Goal: Transaction & Acquisition: Purchase product/service

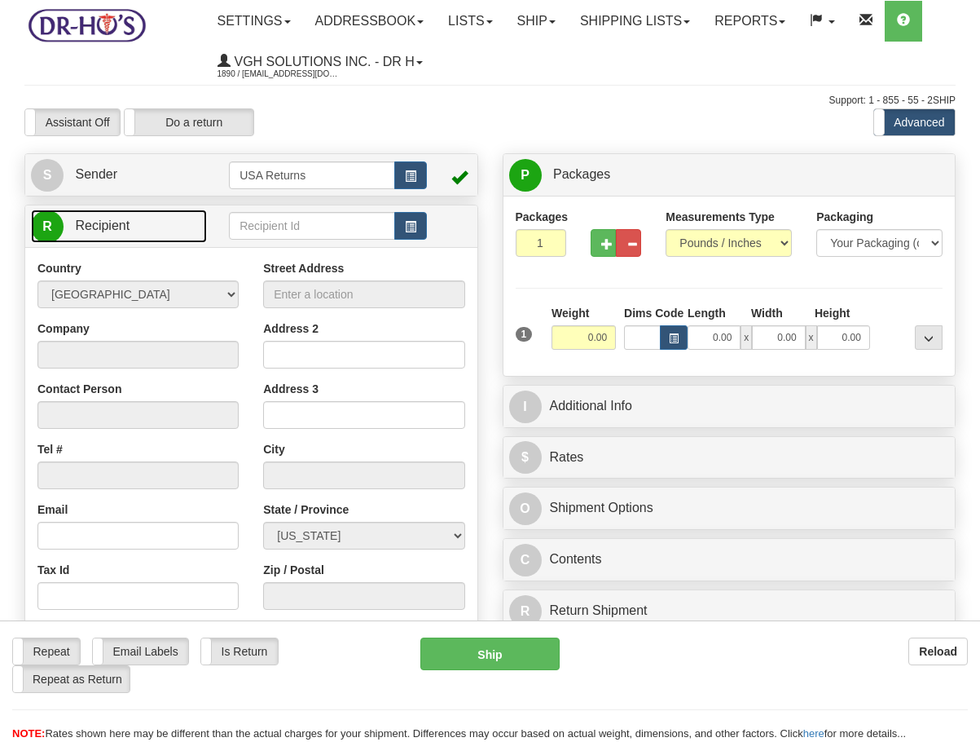
click at [149, 236] on link "R Recipient" at bounding box center [119, 225] width 176 height 33
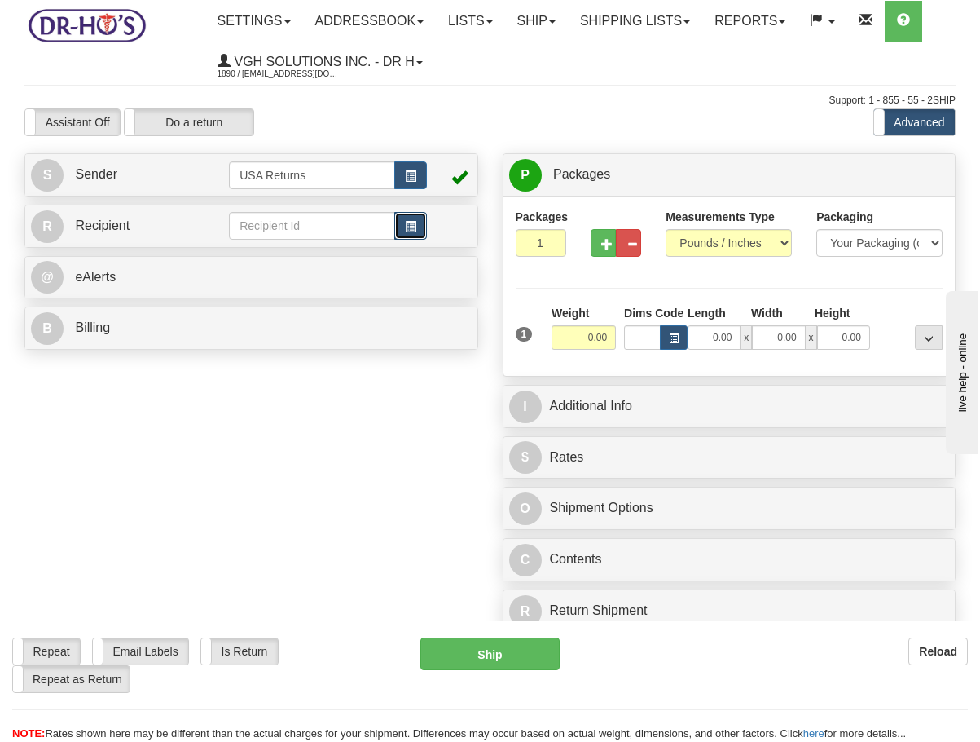
click at [405, 231] on span "button" at bounding box center [410, 227] width 11 height 11
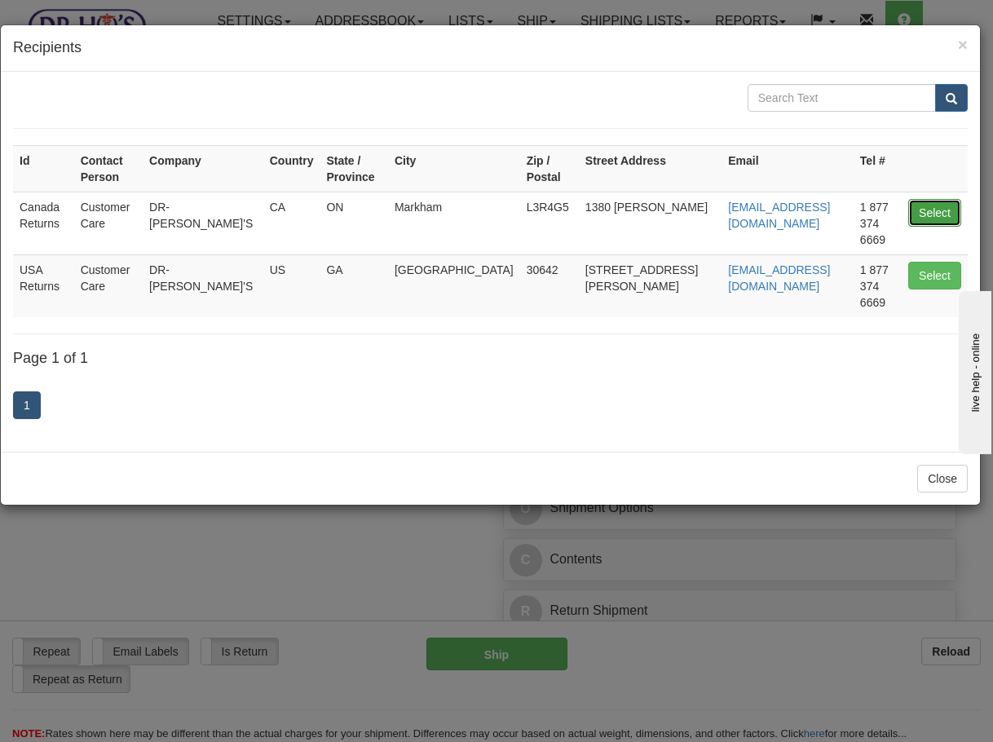
click at [923, 199] on button "Select" at bounding box center [934, 213] width 53 height 28
type input "Canada Returns"
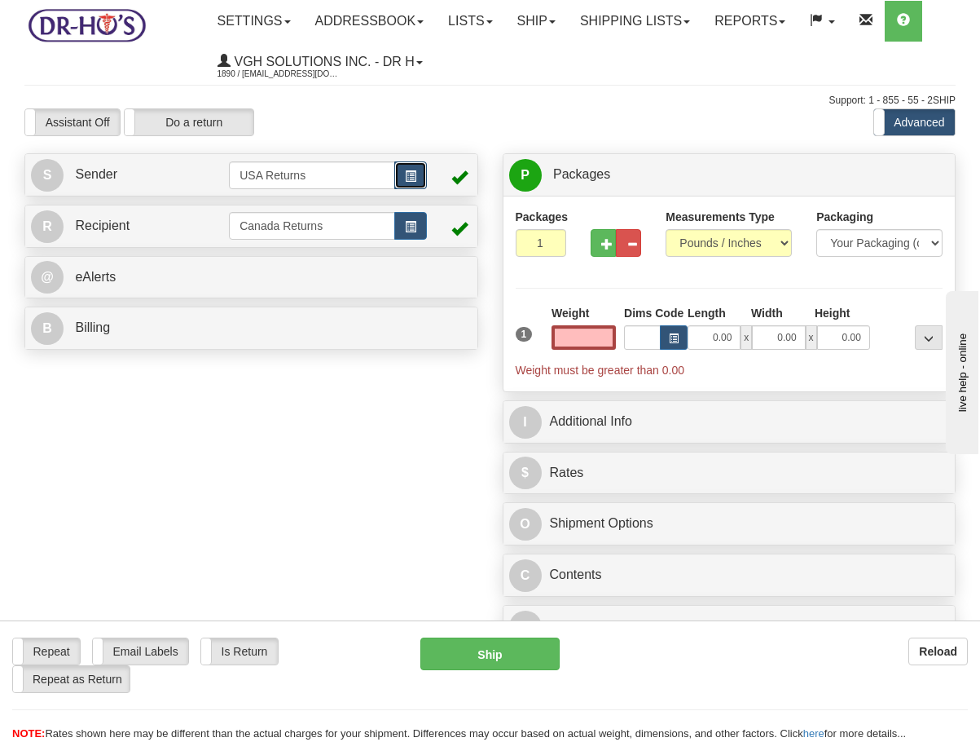
type input "0.00"
click at [414, 184] on button "button" at bounding box center [410, 175] width 33 height 28
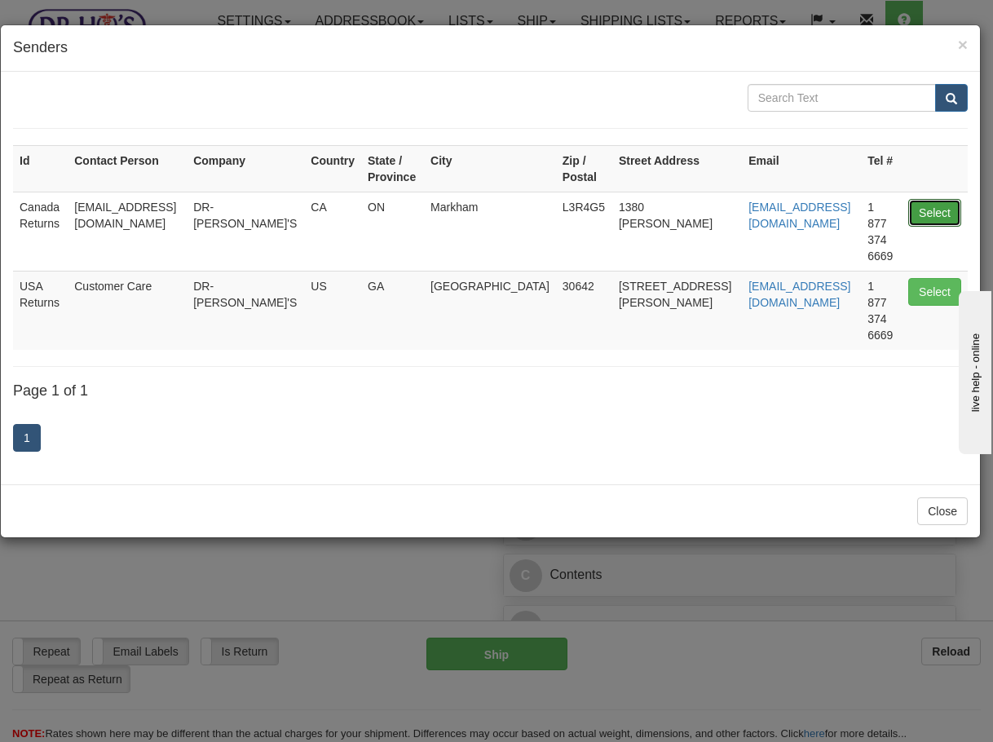
drag, startPoint x: 920, startPoint y: 212, endPoint x: 826, endPoint y: 212, distance: 93.7
click at [919, 212] on button "Select" at bounding box center [934, 213] width 53 height 28
type input "Canada Returns"
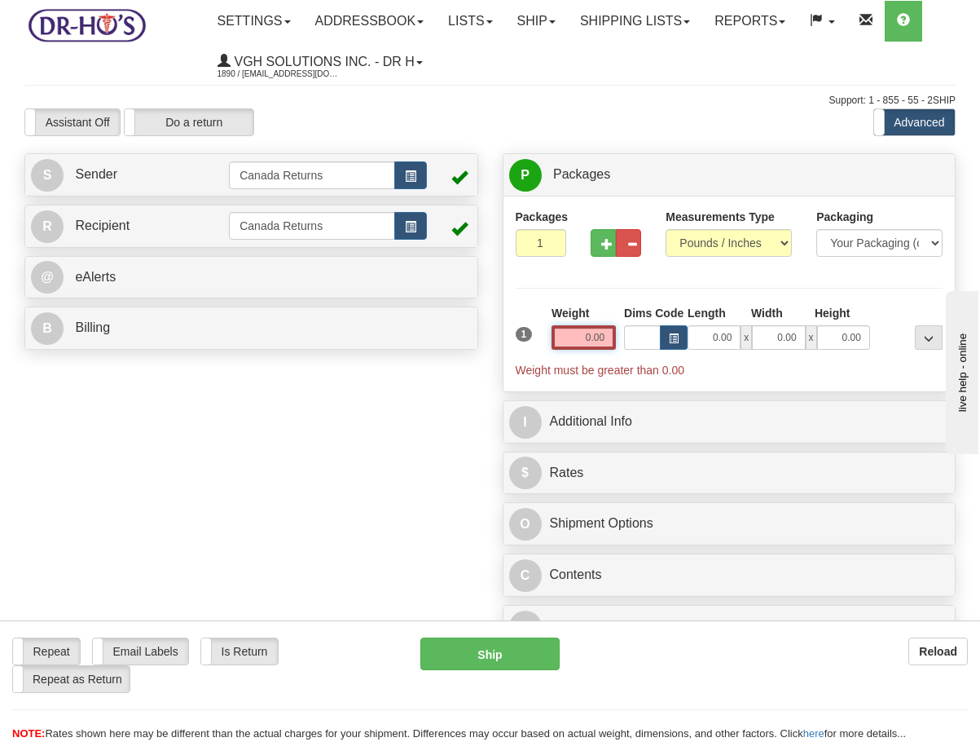
click at [577, 340] on input "0.00" at bounding box center [584, 337] width 64 height 24
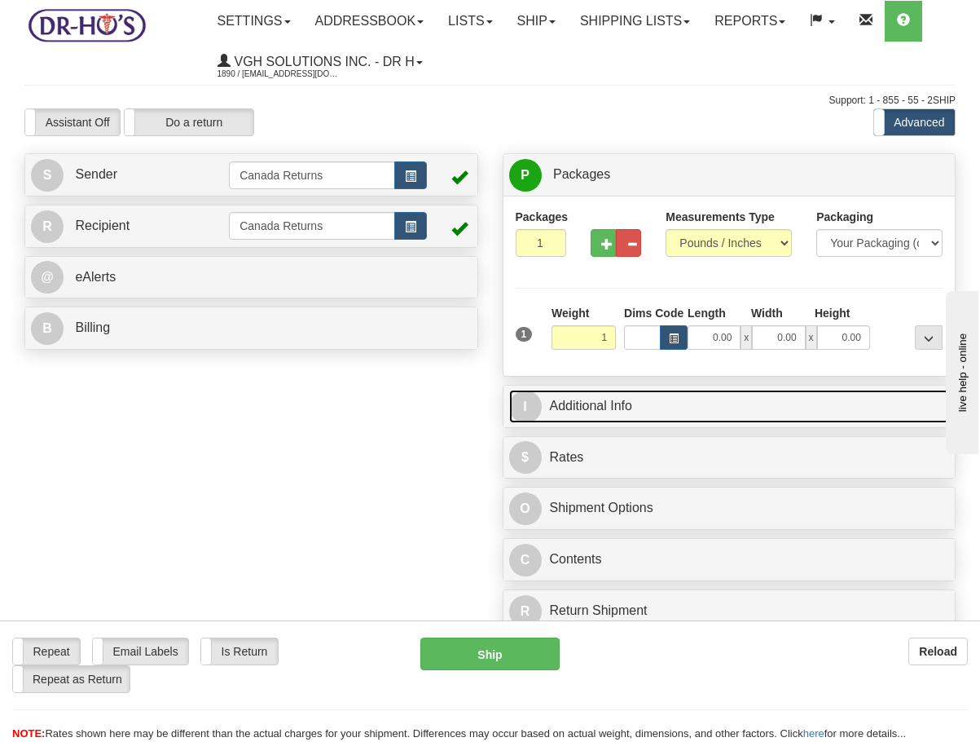
type input "1.00"
click at [606, 406] on link "I Additional Info" at bounding box center [729, 406] width 441 height 33
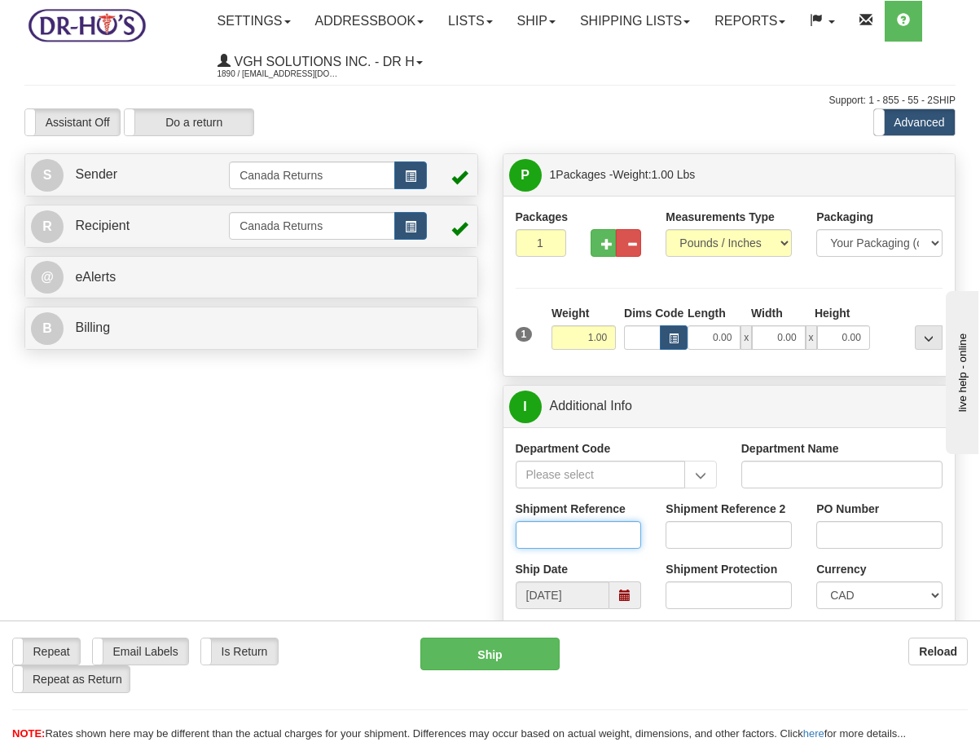
click at [623, 548] on input "Shipment Reference" at bounding box center [579, 535] width 126 height 28
paste input "1182611"
click at [632, 587] on span at bounding box center [626, 595] width 32 height 28
type input "1182611"
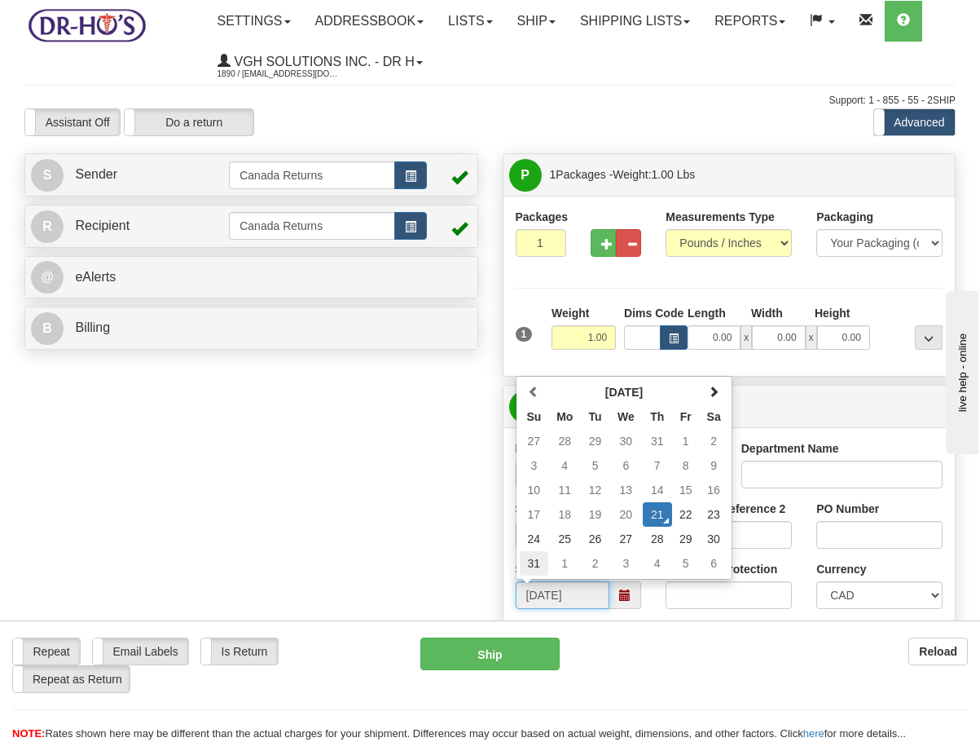
click at [528, 561] on td "31" at bounding box center [534, 563] width 29 height 24
type input "[DATE]"
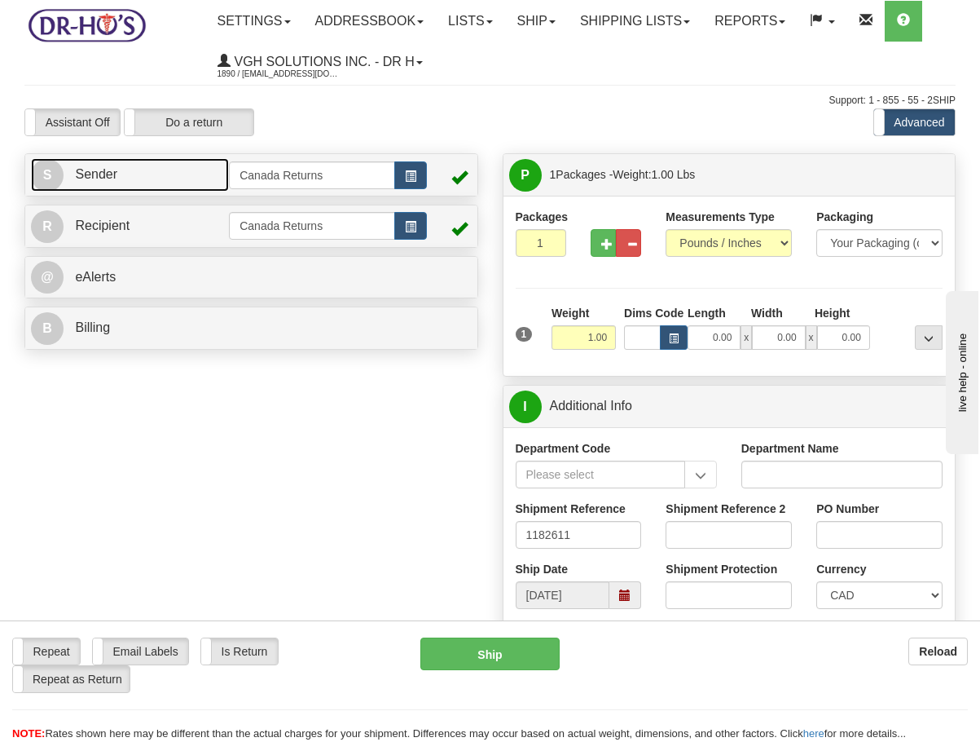
drag, startPoint x: 148, startPoint y: 176, endPoint x: 30, endPoint y: 196, distance: 119.8
click at [148, 175] on link "S Sender" at bounding box center [130, 174] width 198 height 33
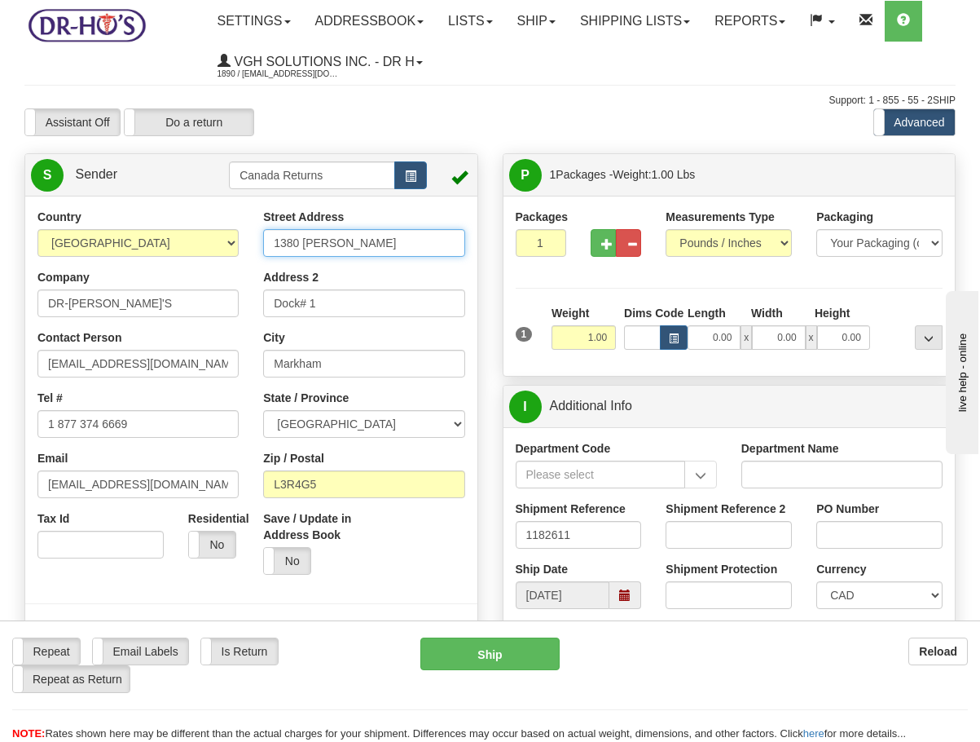
click at [383, 247] on input "1380 [PERSON_NAME]" at bounding box center [363, 243] width 201 height 28
paste input "[STREET_ADDRESS]"
type input "[STREET_ADDRESS]"
drag, startPoint x: 367, startPoint y: 306, endPoint x: 95, endPoint y: 304, distance: 271.4
click at [95, 304] on div "Country [GEOGRAPHIC_DATA] [GEOGRAPHIC_DATA] [GEOGRAPHIC_DATA] [GEOGRAPHIC_DATA]…" at bounding box center [251, 435] width 452 height 452
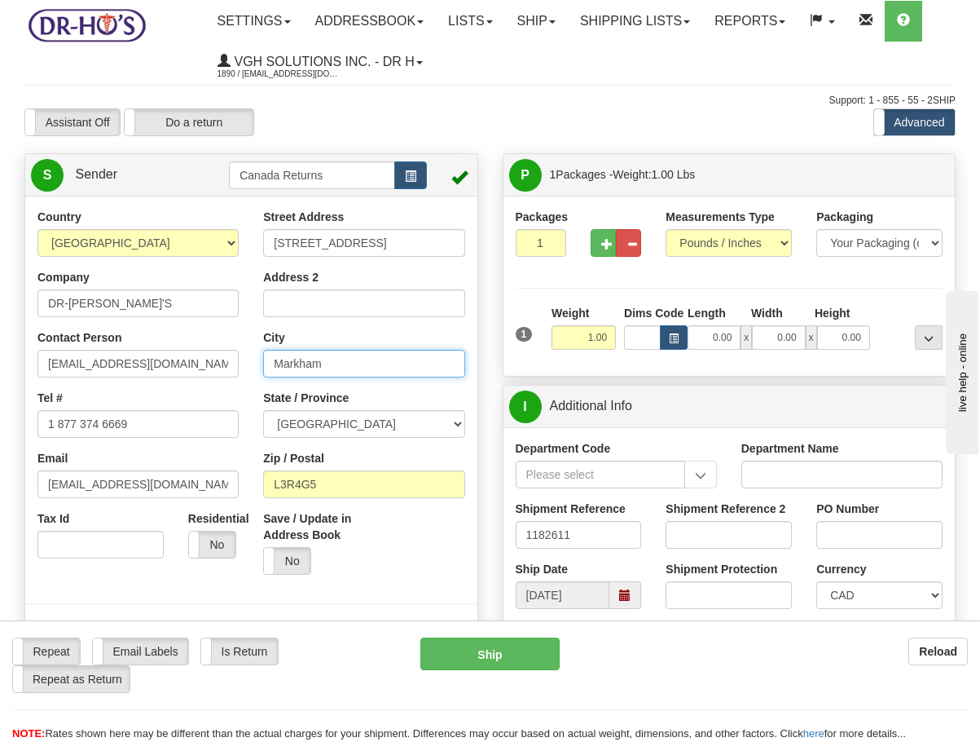
drag, startPoint x: 354, startPoint y: 358, endPoint x: 86, endPoint y: 355, distance: 268.2
click at [86, 355] on div "Country [GEOGRAPHIC_DATA] [GEOGRAPHIC_DATA] [GEOGRAPHIC_DATA] [GEOGRAPHIC_DATA]…" at bounding box center [251, 435] width 452 height 452
paste input "[GEOGRAPHIC_DATA]"
type input "[GEOGRAPHIC_DATA]"
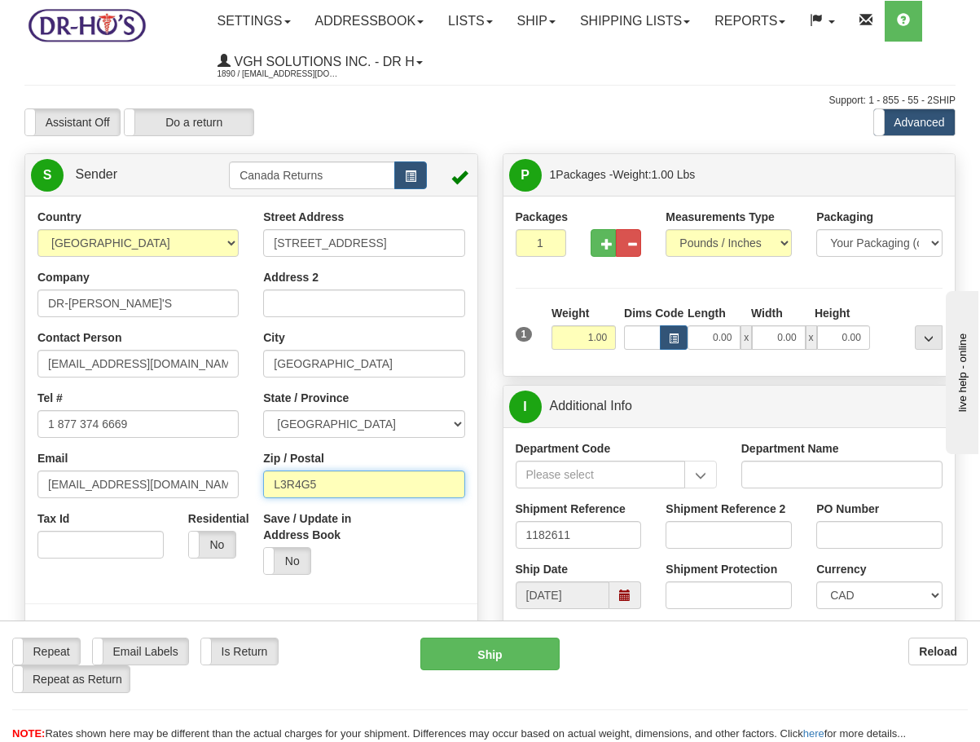
click at [372, 482] on input "L3R4G5" at bounding box center [363, 484] width 201 height 28
drag, startPoint x: 353, startPoint y: 482, endPoint x: 194, endPoint y: 486, distance: 159.0
click at [194, 486] on div "Country [GEOGRAPHIC_DATA] [GEOGRAPHIC_DATA] [GEOGRAPHIC_DATA] [GEOGRAPHIC_DATA]…" at bounding box center [251, 435] width 452 height 452
paste input "7N3S9"
type input "L7N3S9"
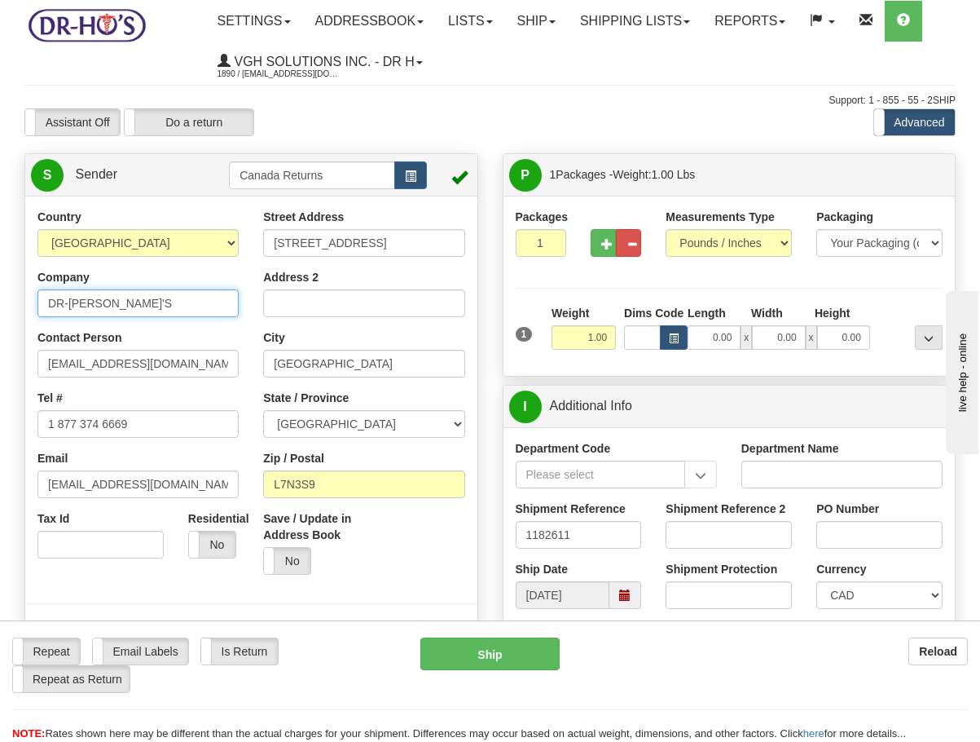
click at [169, 293] on input "DR-[PERSON_NAME]'S" at bounding box center [137, 303] width 201 height 28
paste input "[PERSON_NAME]"
type input "[PERSON_NAME]"
click at [181, 350] on input "[EMAIL_ADDRESS][DOMAIN_NAME]" at bounding box center [137, 364] width 201 height 28
paste input "[PERSON_NAME]"
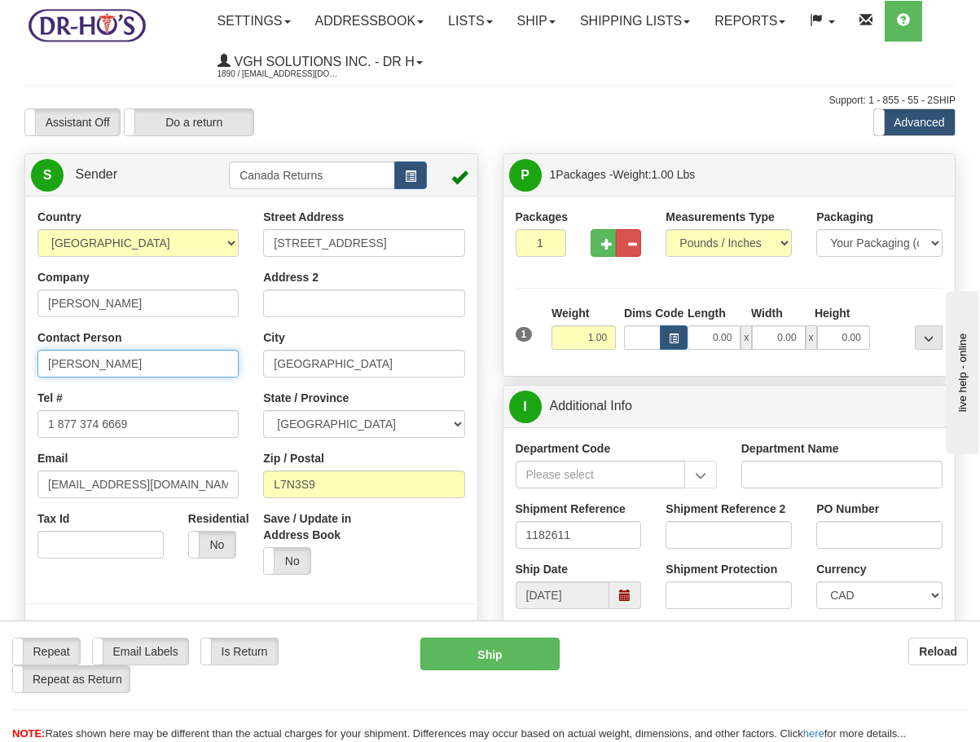
type input "[PERSON_NAME]"
click at [182, 418] on input "1 877 374 6669" at bounding box center [137, 424] width 201 height 28
paste input "9056328366"
type input "9056328366"
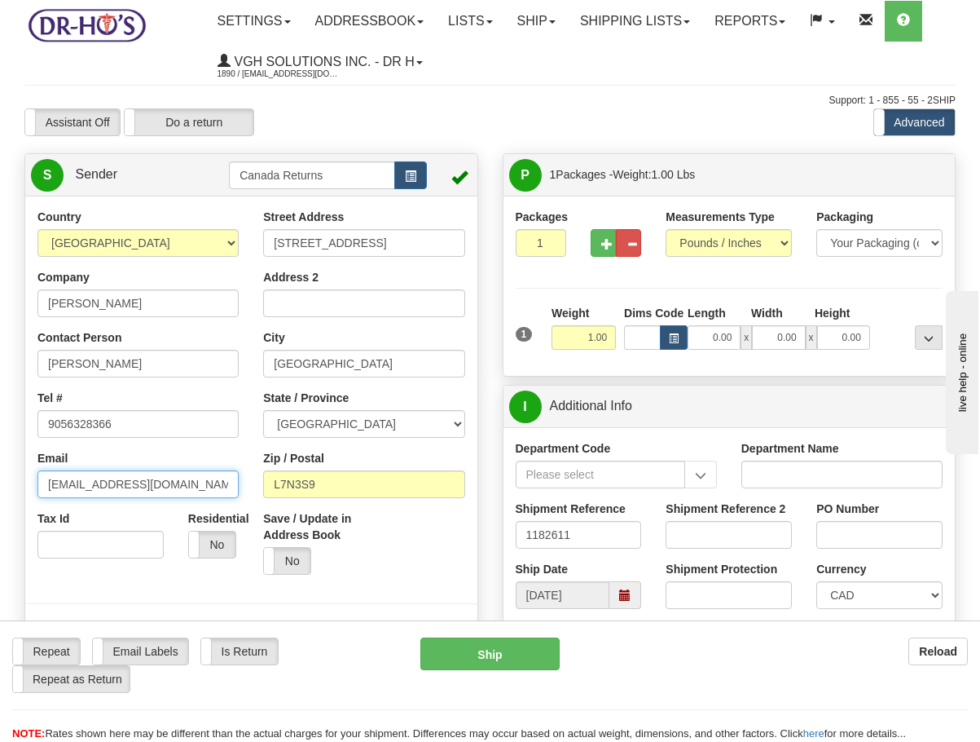
drag, startPoint x: 165, startPoint y: 480, endPoint x: -124, endPoint y: 454, distance: 289.7
click at [0, 454] on html "Training Course Close Toggle navigation Settings Shipping Preferences New Sende…" at bounding box center [490, 371] width 980 height 742
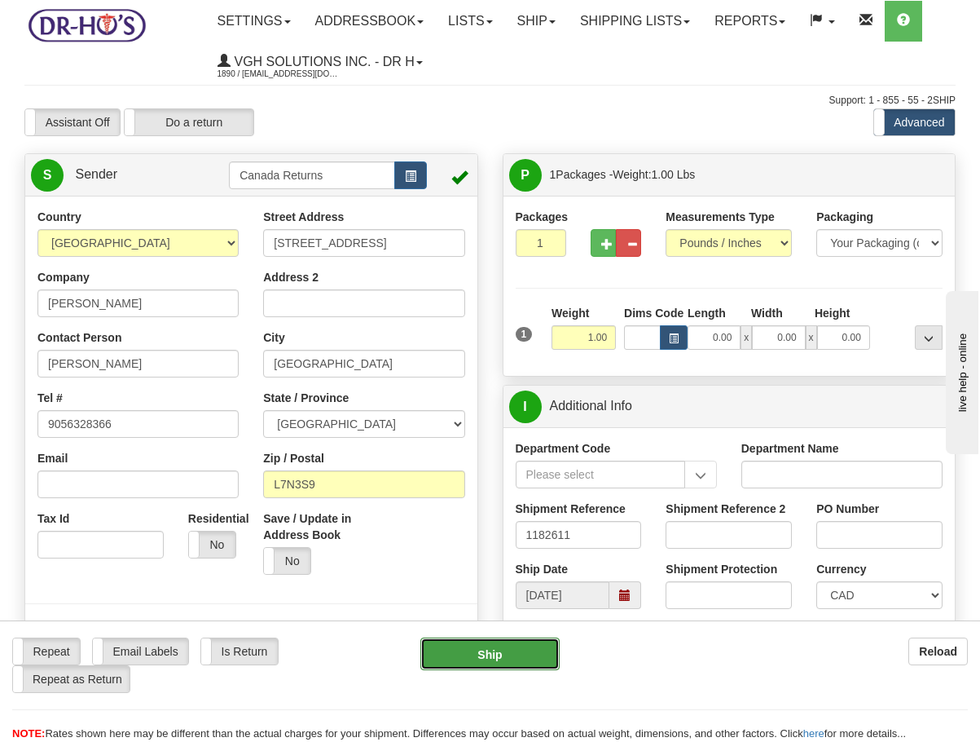
click at [491, 647] on button "Ship" at bounding box center [490, 653] width 139 height 33
type input "DOM.EP"
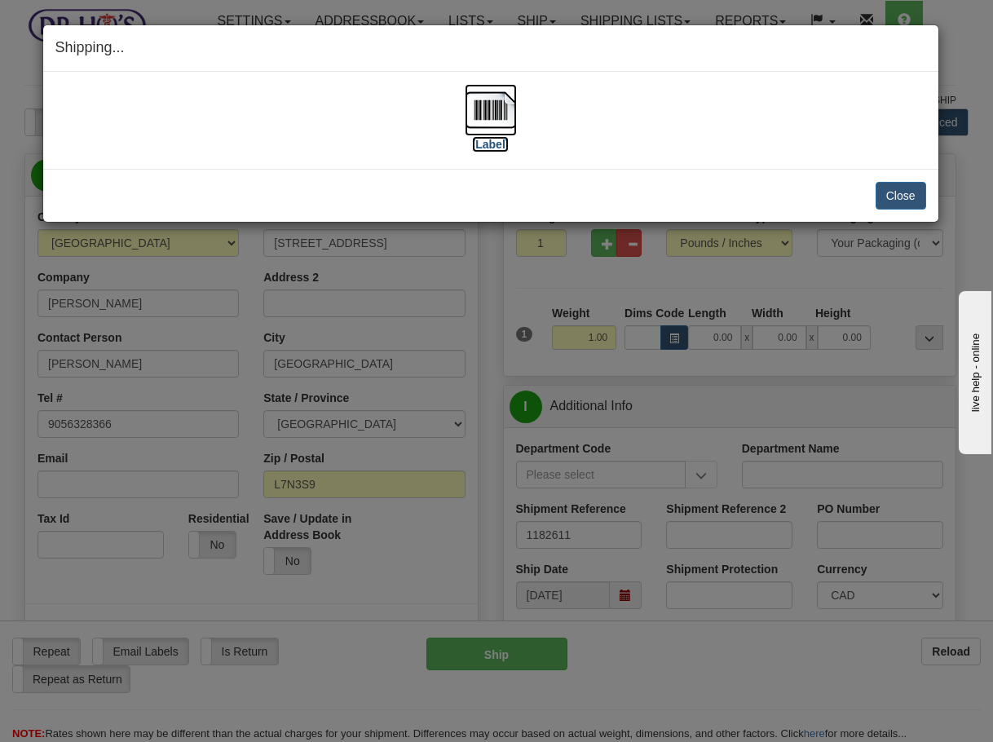
click at [483, 104] on img at bounding box center [491, 110] width 52 height 52
click at [887, 187] on button "Close" at bounding box center [900, 196] width 51 height 28
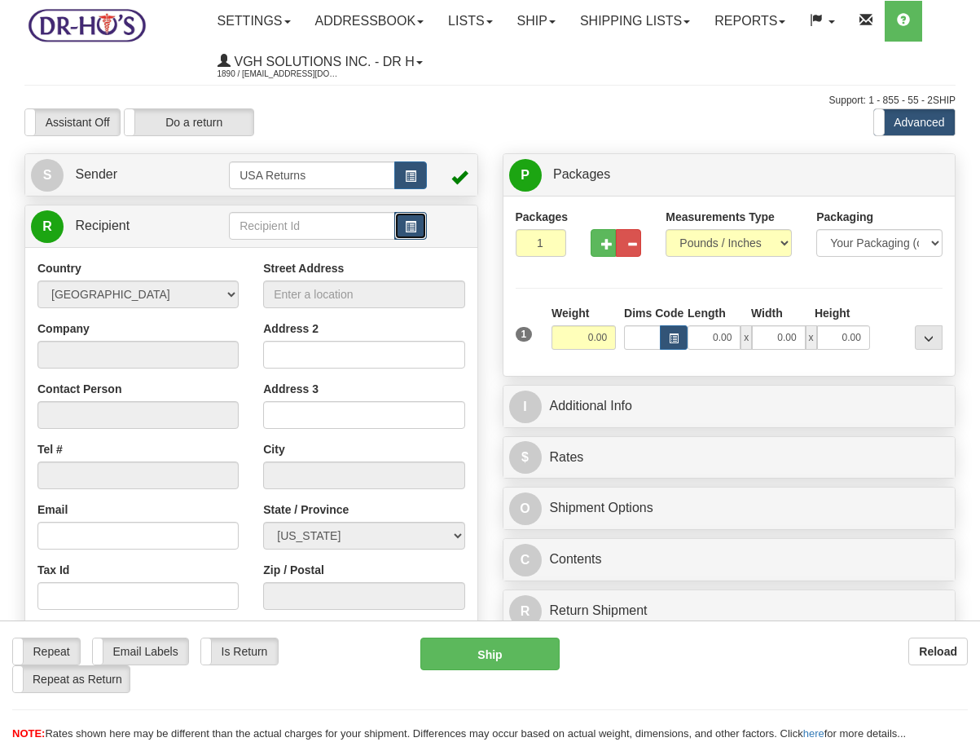
click at [399, 233] on button "button" at bounding box center [410, 226] width 33 height 28
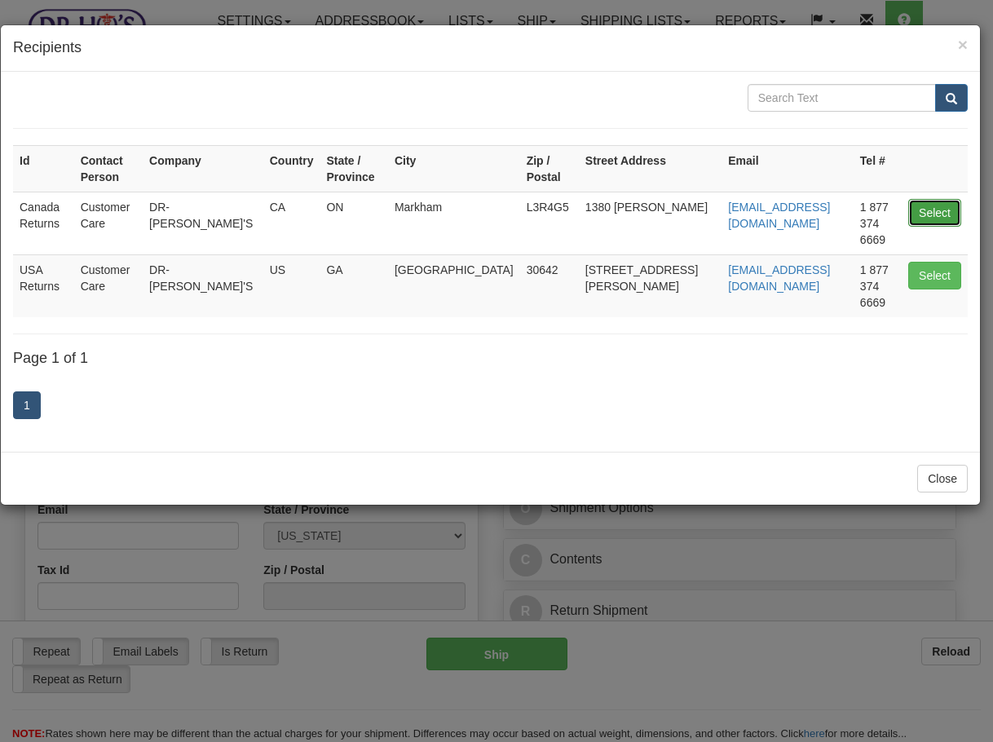
click at [950, 199] on button "Select" at bounding box center [934, 213] width 53 height 28
type input "Canada Returns"
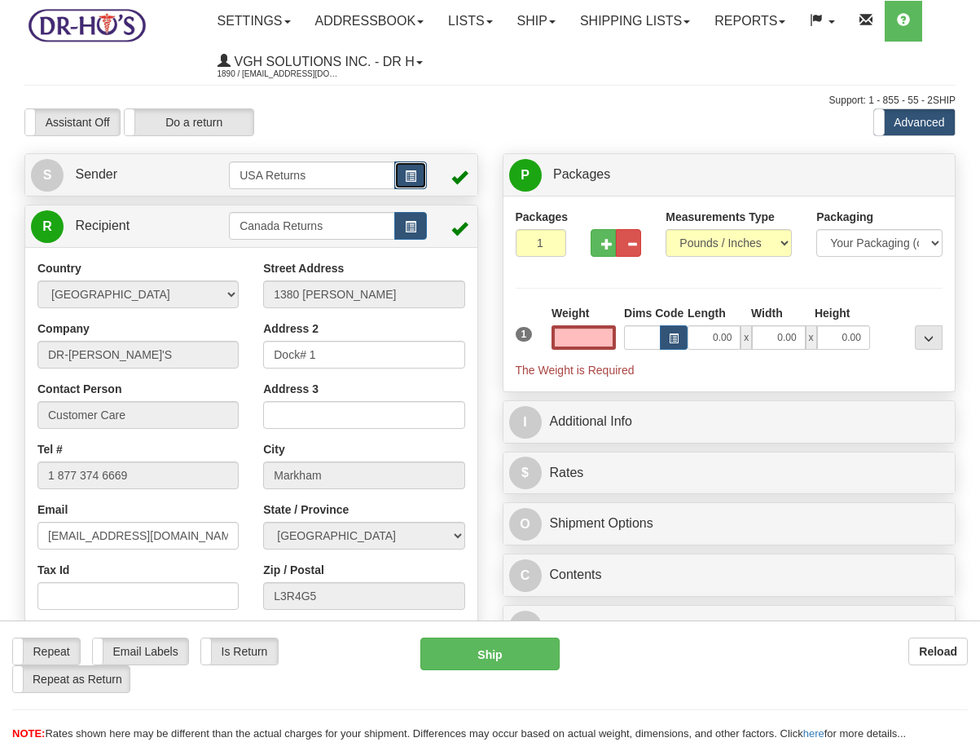
type input "0.00"
click at [420, 178] on button "button" at bounding box center [410, 175] width 33 height 28
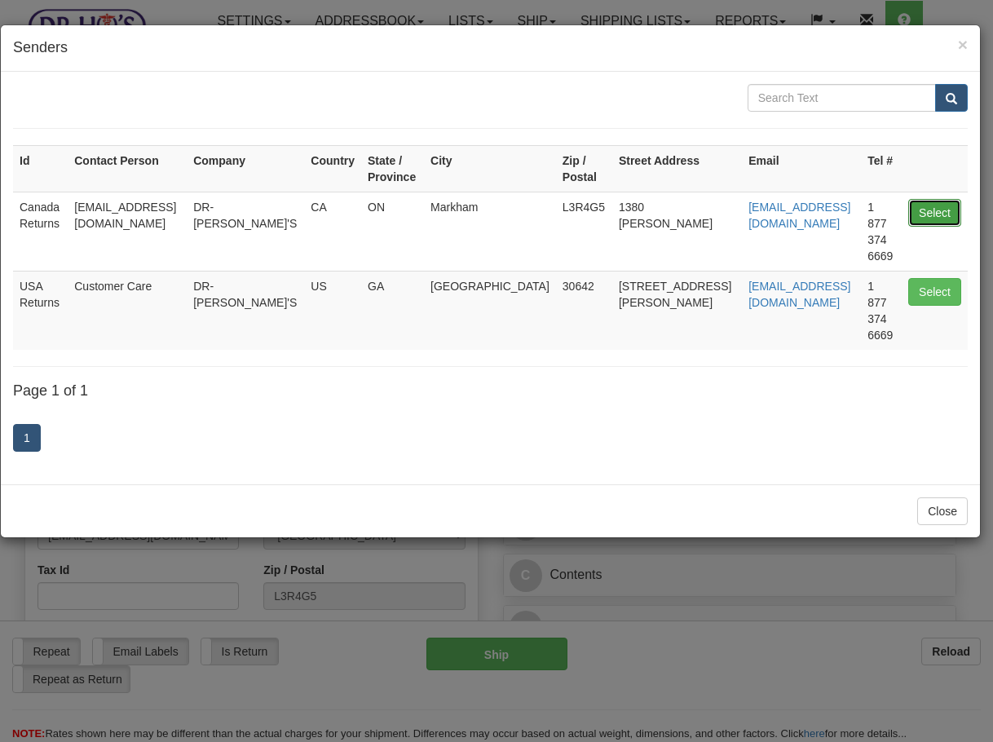
click at [935, 202] on button "Select" at bounding box center [934, 213] width 53 height 28
type input "Canada Returns"
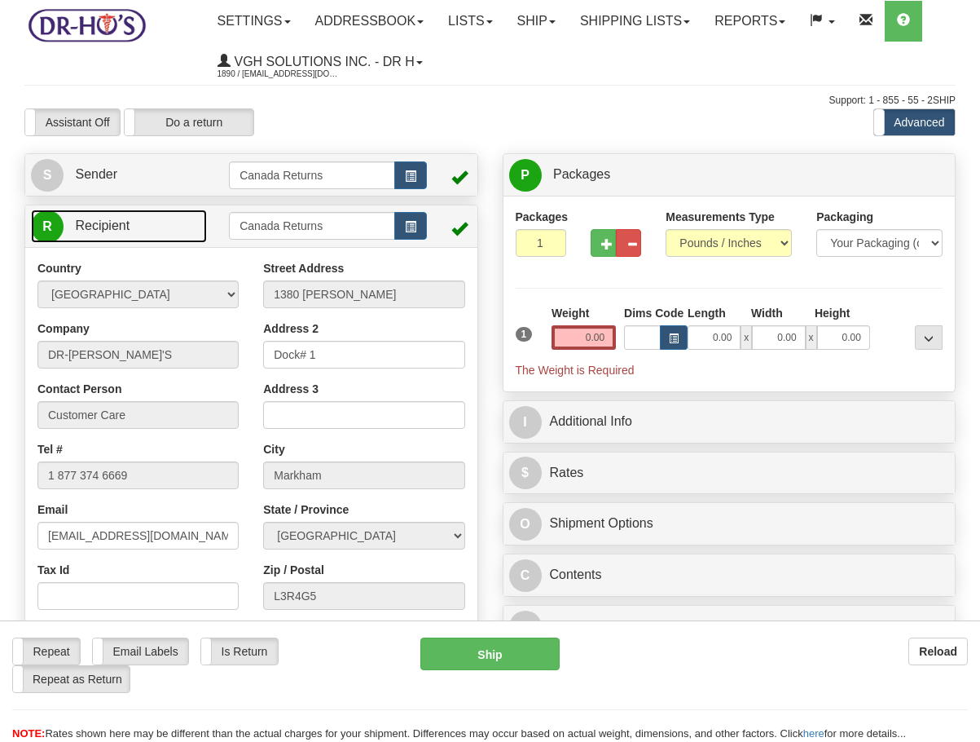
click at [99, 239] on link "R Recipient" at bounding box center [119, 225] width 176 height 33
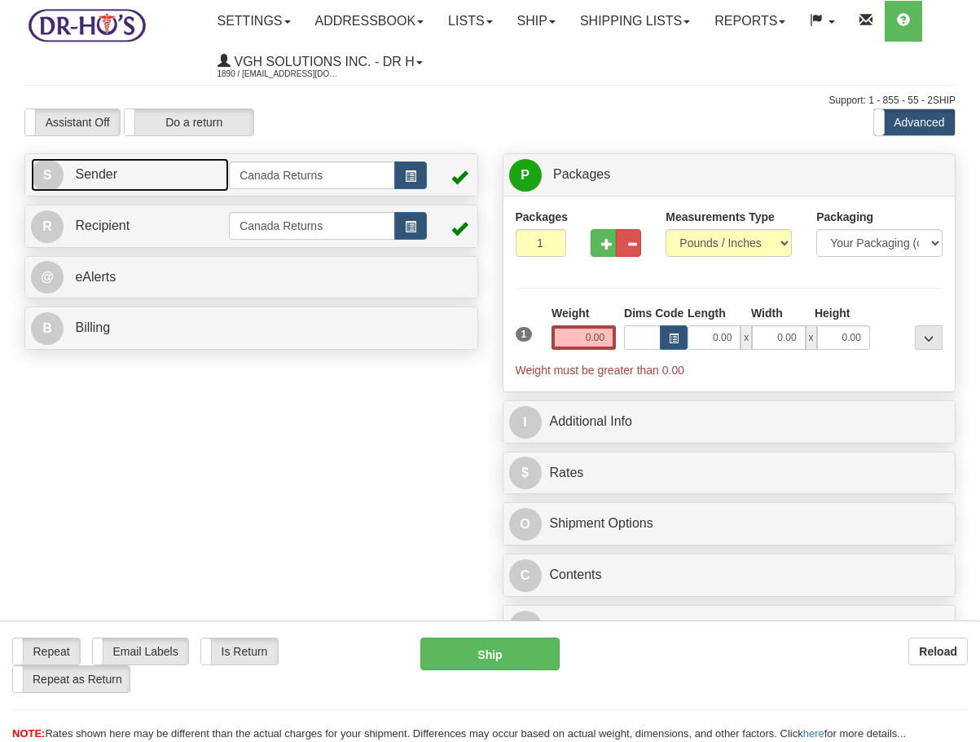
click at [130, 182] on link "S Sender" at bounding box center [130, 174] width 198 height 33
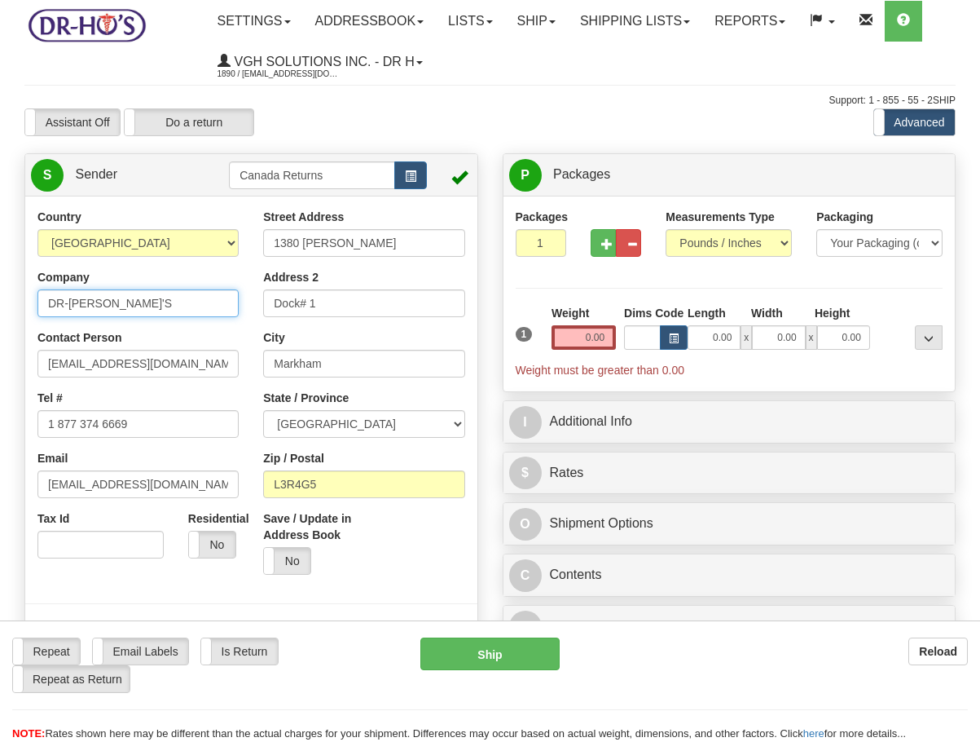
drag, startPoint x: 123, startPoint y: 302, endPoint x: -185, endPoint y: 304, distance: 308.1
click at [0, 304] on html "Training Course Close Toggle navigation Settings Shipping Preferences New Sende…" at bounding box center [490, 371] width 980 height 742
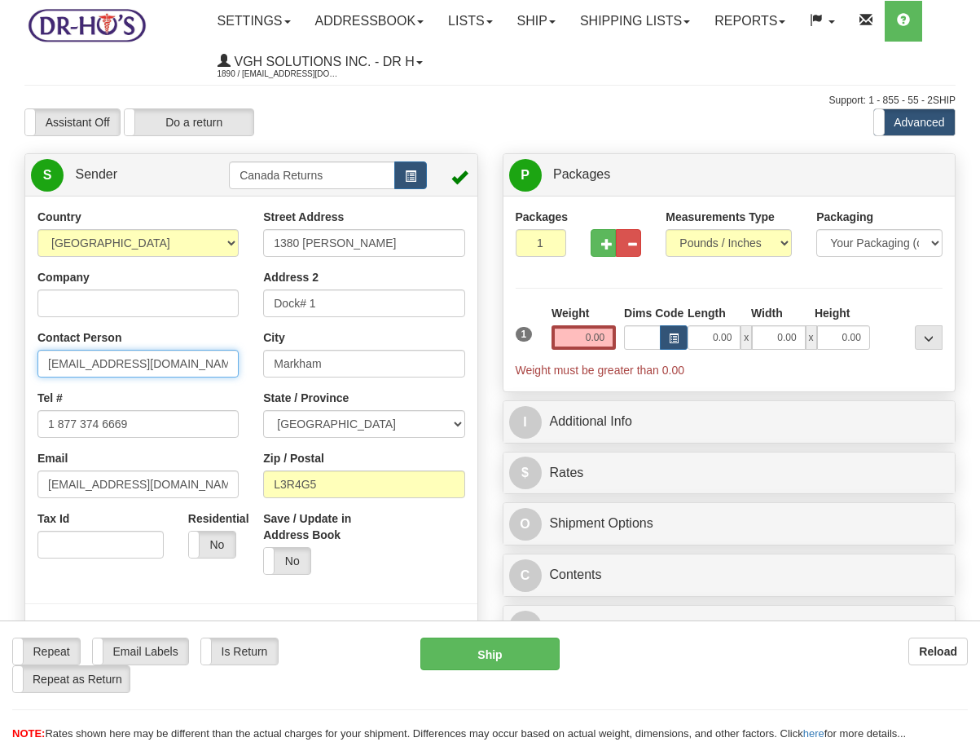
drag, startPoint x: 194, startPoint y: 355, endPoint x: -213, endPoint y: 355, distance: 406.7
click at [0, 355] on html "Training Course Close Toggle navigation Settings Shipping Preferences New Sende…" at bounding box center [490, 371] width 980 height 742
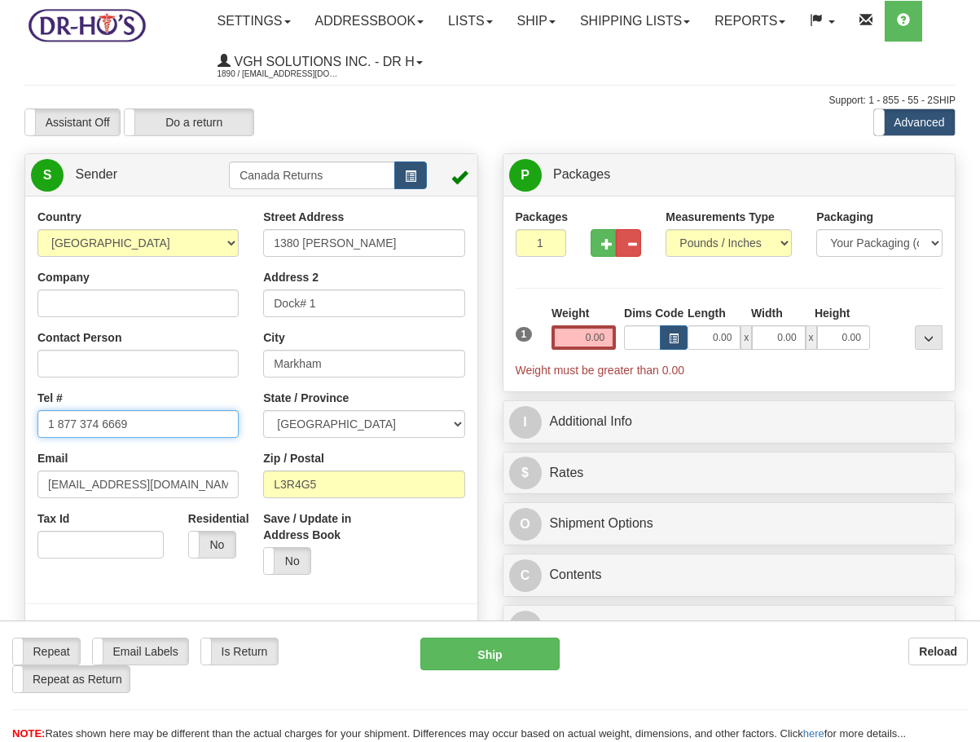
drag, startPoint x: 156, startPoint y: 417, endPoint x: -121, endPoint y: 411, distance: 277.2
click at [0, 411] on html "Training Course Close Toggle navigation Settings Shipping Preferences New Sende…" at bounding box center [490, 371] width 980 height 742
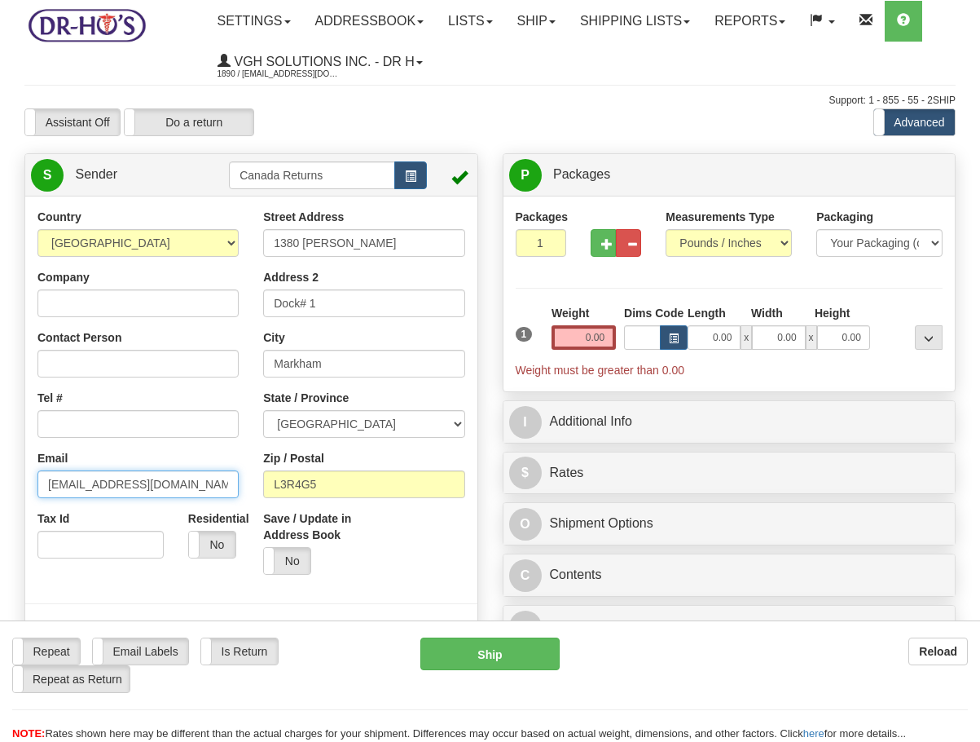
drag, startPoint x: 206, startPoint y: 484, endPoint x: -182, endPoint y: 476, distance: 388.0
click at [0, 476] on html "Training Course Close Toggle navigation Settings Shipping Preferences New Sende…" at bounding box center [490, 371] width 980 height 742
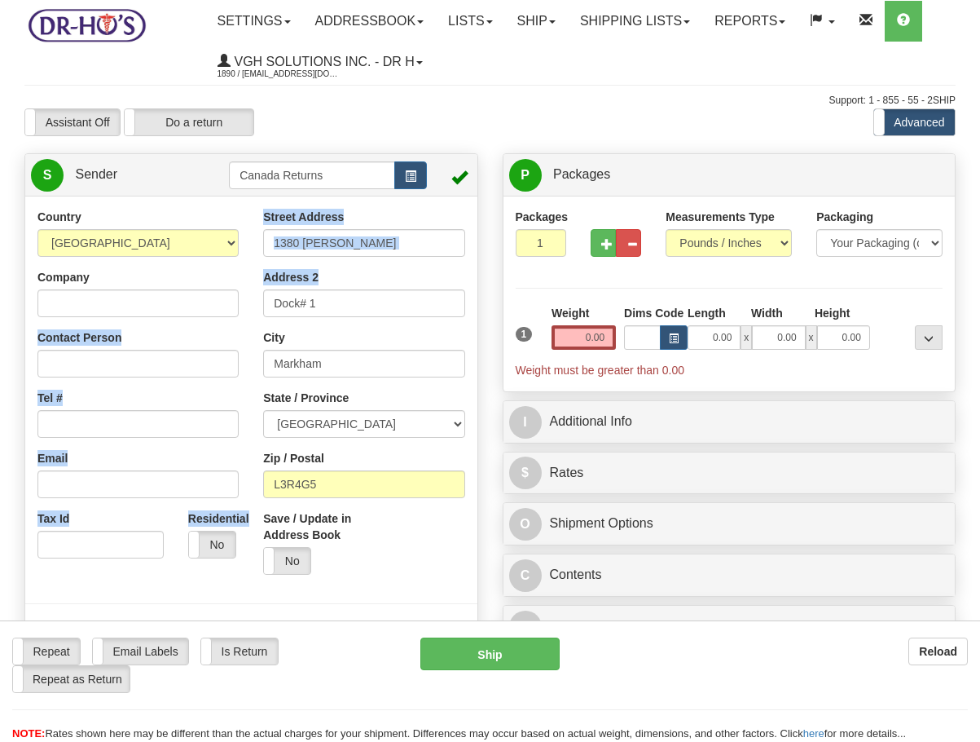
drag, startPoint x: 390, startPoint y: 259, endPoint x: 143, endPoint y: 266, distance: 247.0
click at [143, 266] on div "Country [GEOGRAPHIC_DATA] [GEOGRAPHIC_DATA] [GEOGRAPHIC_DATA] [GEOGRAPHIC_DATA]…" at bounding box center [251, 435] width 452 height 452
click at [386, 252] on input "1380 [PERSON_NAME]" at bounding box center [363, 243] width 201 height 28
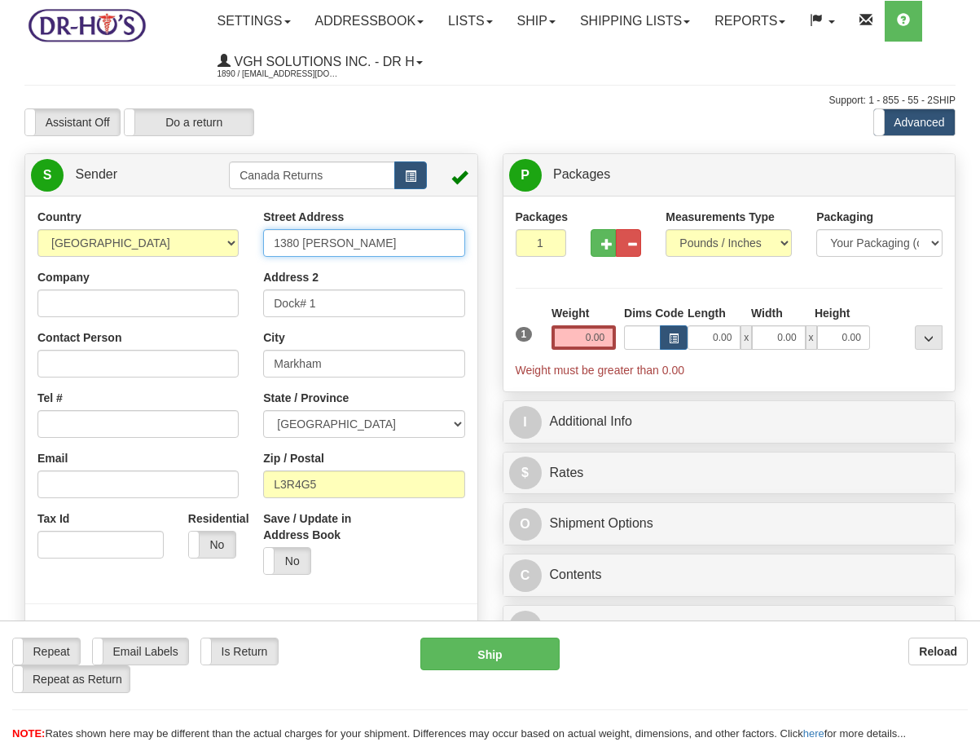
drag, startPoint x: 395, startPoint y: 247, endPoint x: 218, endPoint y: 242, distance: 176.9
click at [218, 242] on div "Country [GEOGRAPHIC_DATA] [GEOGRAPHIC_DATA] [GEOGRAPHIC_DATA] [GEOGRAPHIC_DATA]…" at bounding box center [251, 435] width 452 height 452
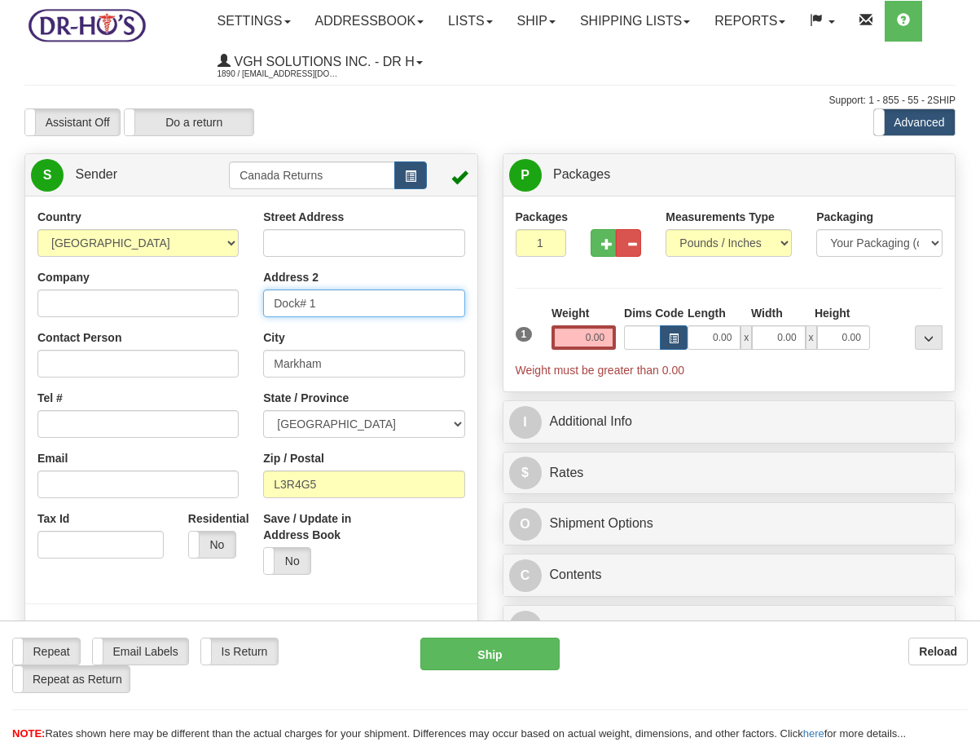
drag, startPoint x: 383, startPoint y: 306, endPoint x: 169, endPoint y: 296, distance: 214.6
click at [169, 296] on div "Country [GEOGRAPHIC_DATA] [GEOGRAPHIC_DATA] [GEOGRAPHIC_DATA] [GEOGRAPHIC_DATA]…" at bounding box center [251, 435] width 452 height 452
drag, startPoint x: 359, startPoint y: 359, endPoint x: 144, endPoint y: 358, distance: 214.4
click at [153, 361] on div "Country [GEOGRAPHIC_DATA] [GEOGRAPHIC_DATA] [GEOGRAPHIC_DATA] [GEOGRAPHIC_DATA]…" at bounding box center [251, 435] width 452 height 452
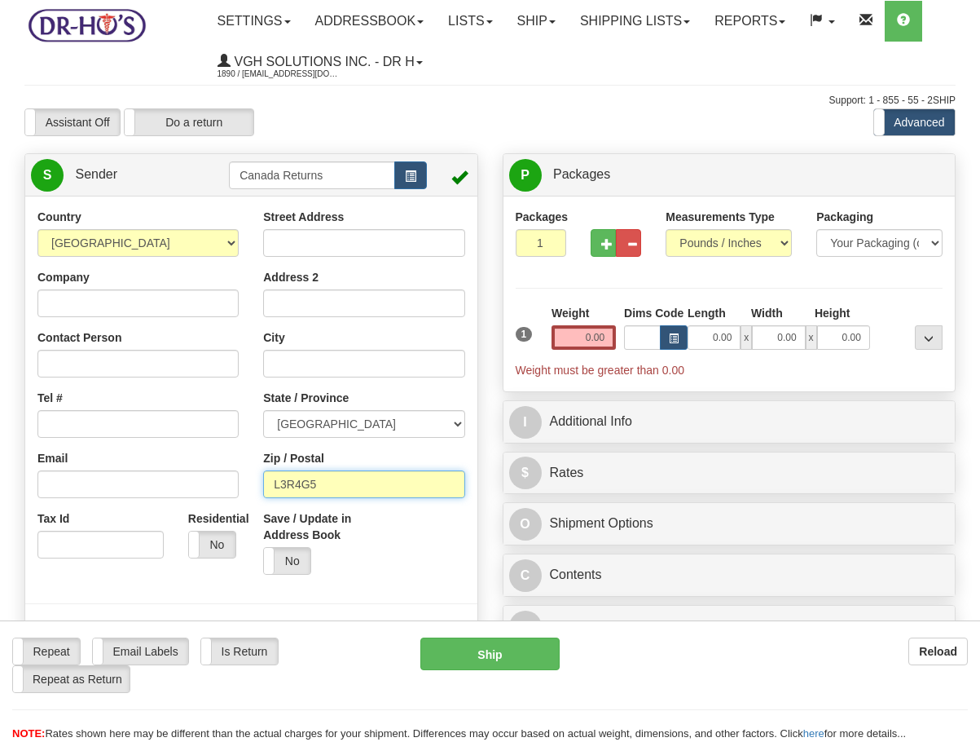
drag, startPoint x: 328, startPoint y: 491, endPoint x: 170, endPoint y: 465, distance: 160.3
click at [197, 476] on div "Country [GEOGRAPHIC_DATA] [GEOGRAPHIC_DATA] [GEOGRAPHIC_DATA] [GEOGRAPHIC_DATA]…" at bounding box center [251, 435] width 452 height 452
click at [604, 341] on input "0.00" at bounding box center [584, 337] width 64 height 24
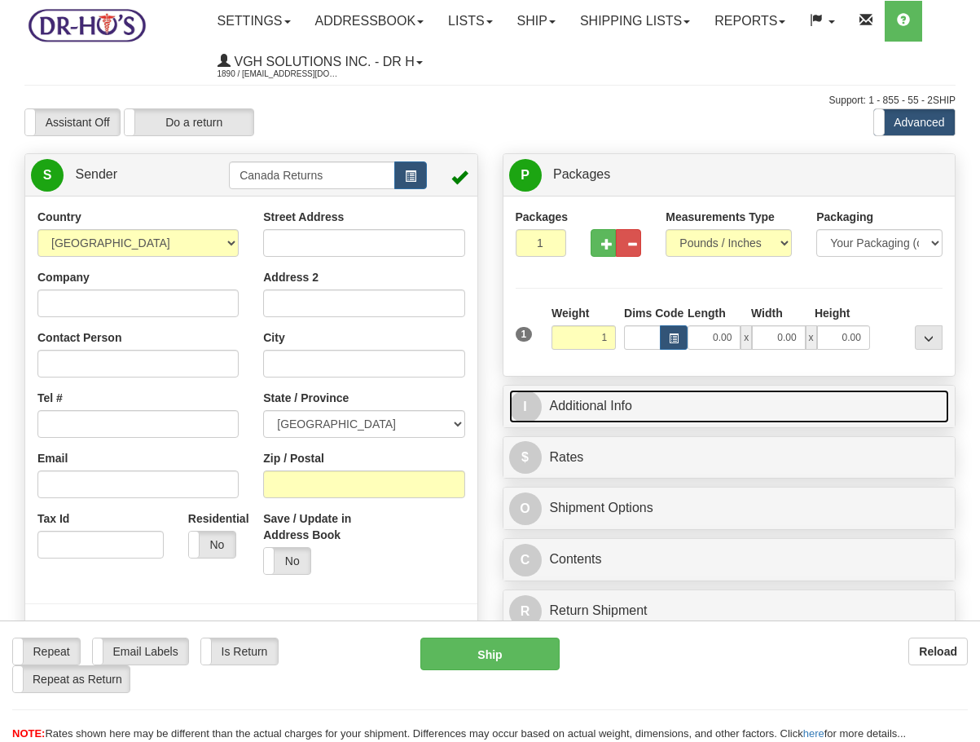
type input "1.00"
click at [619, 405] on link "I Additional Info" at bounding box center [729, 406] width 441 height 33
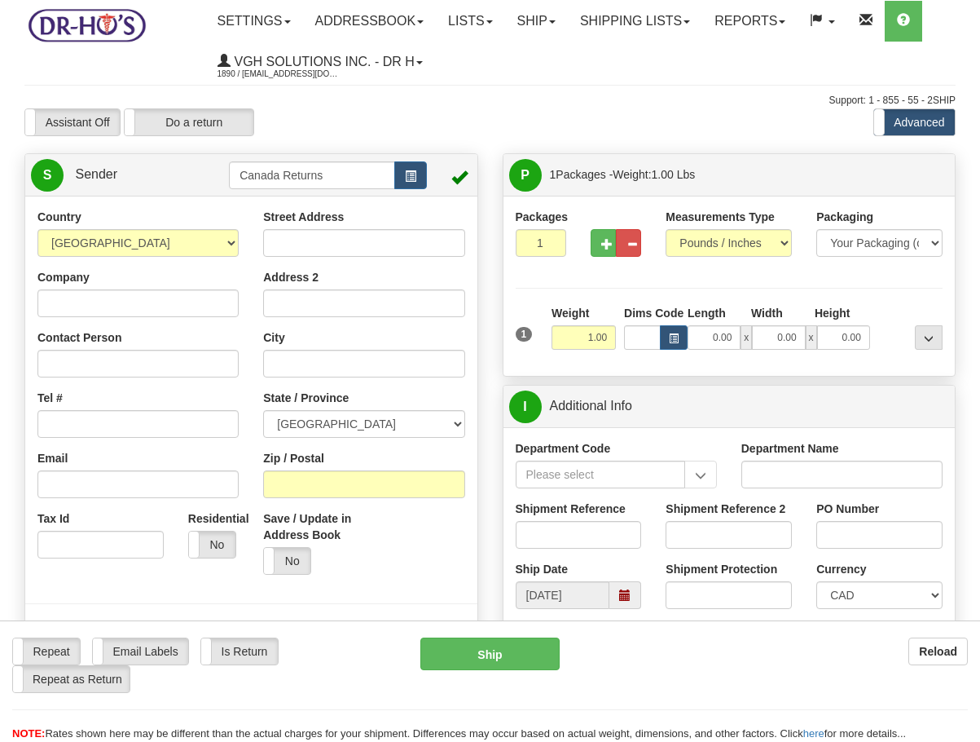
click at [580, 549] on div "Shipment Reference" at bounding box center [579, 530] width 151 height 60
click at [580, 540] on input "Shipment Reference" at bounding box center [579, 535] width 126 height 28
paste input "1182611"
click at [638, 590] on span at bounding box center [626, 595] width 32 height 28
type input "1182611"
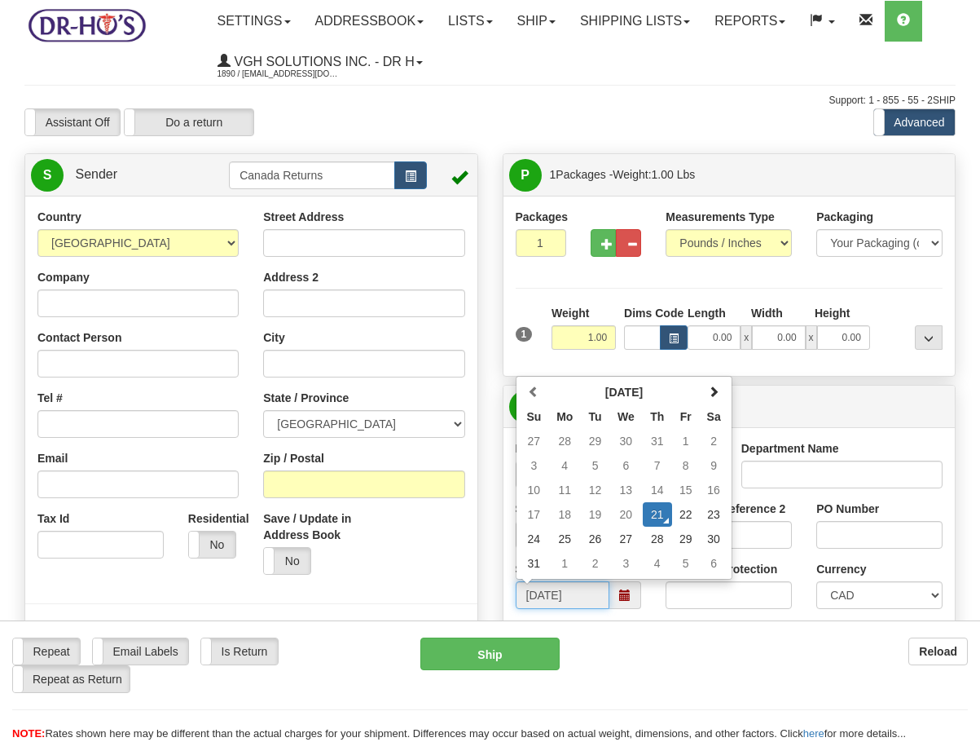
click at [524, 567] on td "31" at bounding box center [534, 563] width 29 height 24
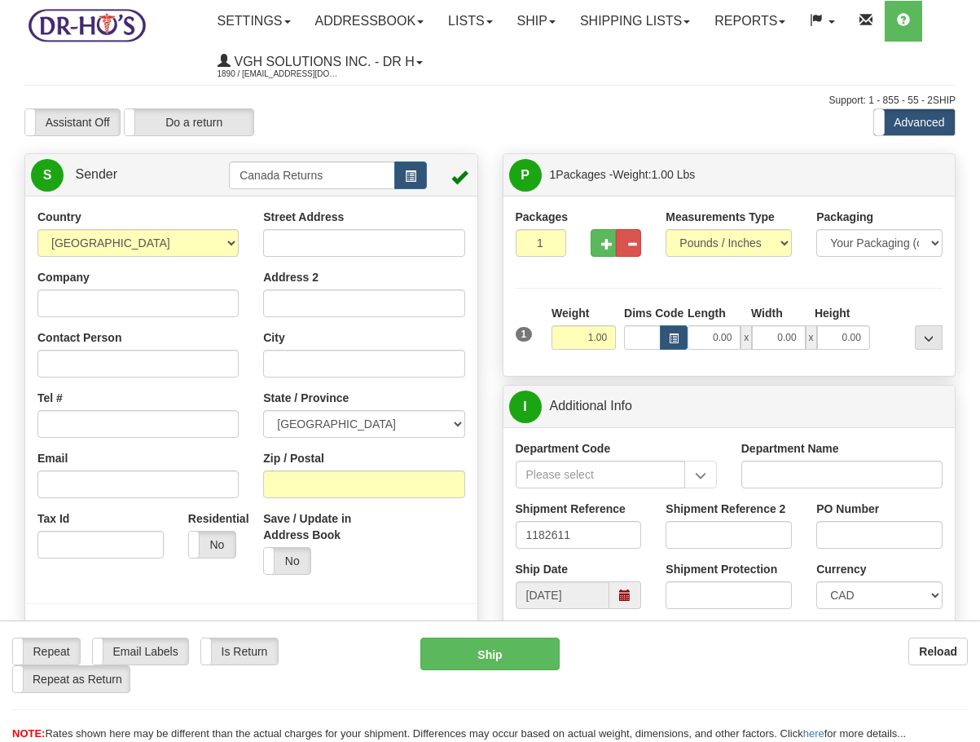
type input "[DATE]"
click at [210, 294] on input "Company" at bounding box center [137, 303] width 201 height 28
paste input "[PERSON_NAME]"
type input "[PERSON_NAME]"
click at [186, 359] on input "Contact Person" at bounding box center [137, 364] width 201 height 28
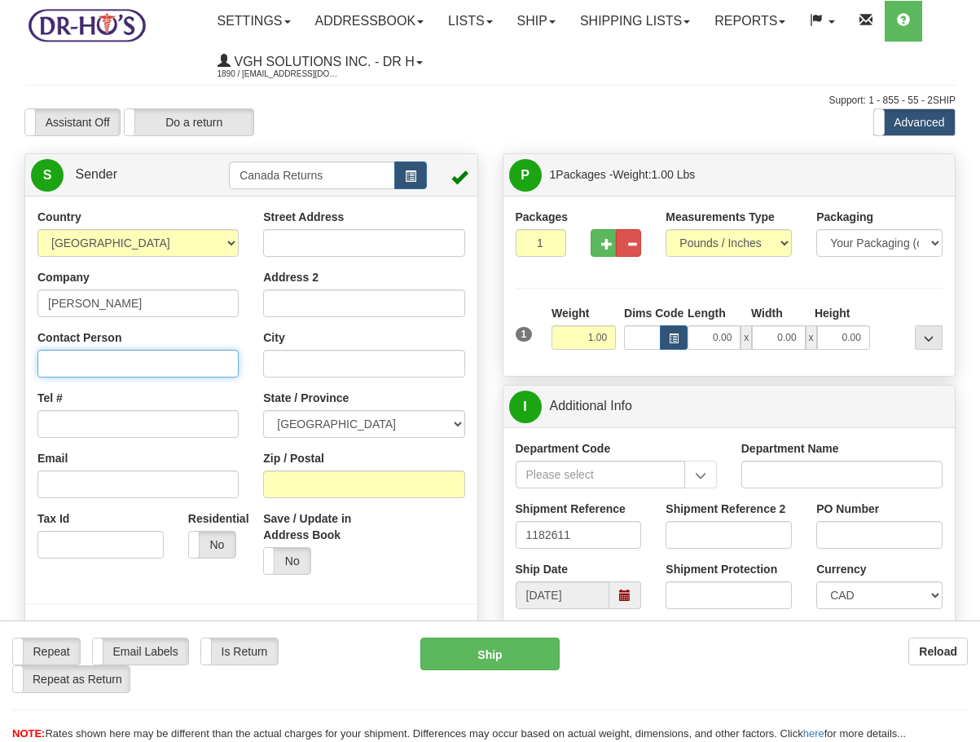
paste input "[PERSON_NAME]"
type input "[PERSON_NAME]"
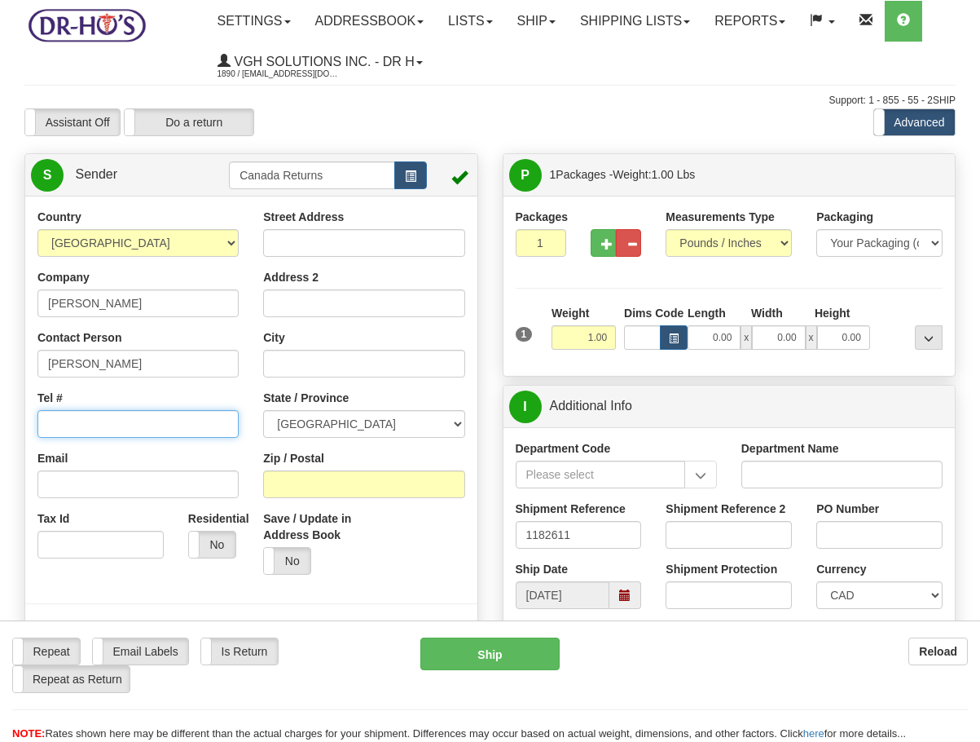
click at [152, 416] on input "Tel #" at bounding box center [137, 424] width 201 height 28
paste input "9056328366"
type input "9056328366"
click at [333, 240] on input "Street Address" at bounding box center [363, 243] width 201 height 28
paste input "[STREET_ADDRESS]"
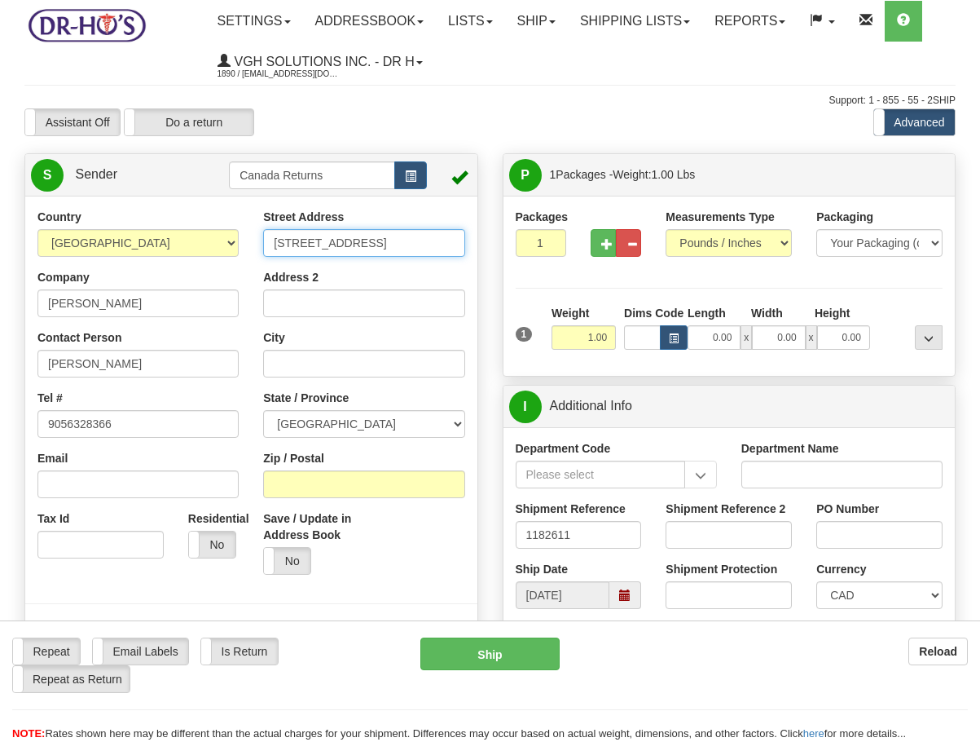
type input "[STREET_ADDRESS]"
click at [375, 361] on input "City" at bounding box center [363, 364] width 201 height 28
paste input "[GEOGRAPHIC_DATA]"
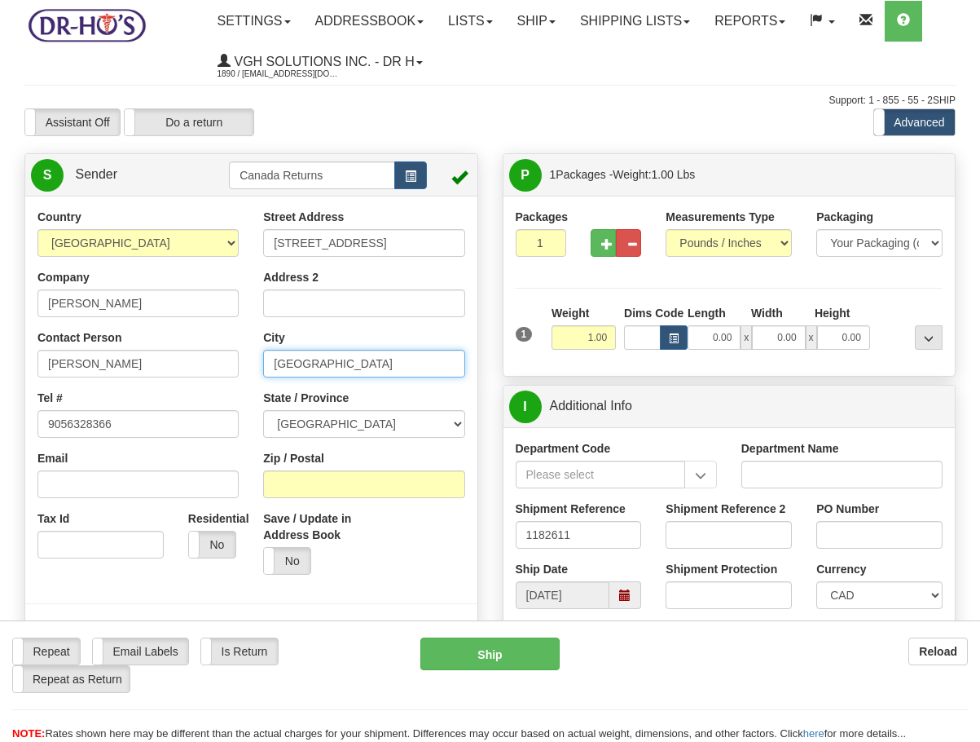
type input "[GEOGRAPHIC_DATA]"
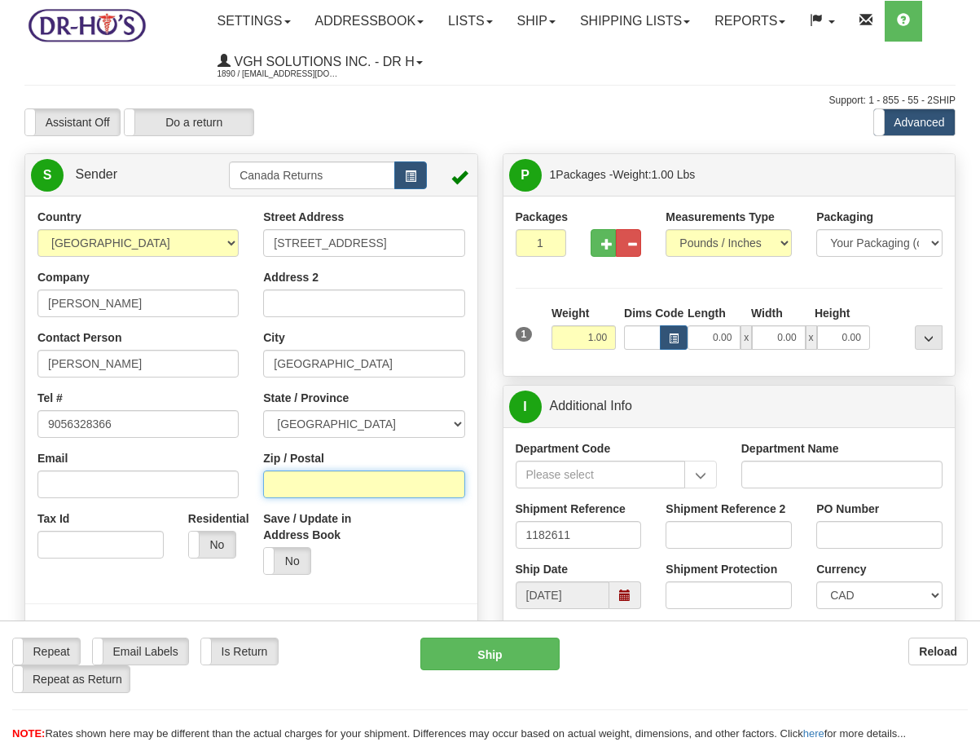
click at [445, 484] on input "Zip / Postal" at bounding box center [363, 484] width 201 height 28
paste input "L7N3S9"
type input "L7N3S9"
click at [482, 504] on div at bounding box center [251, 415] width 477 height 412
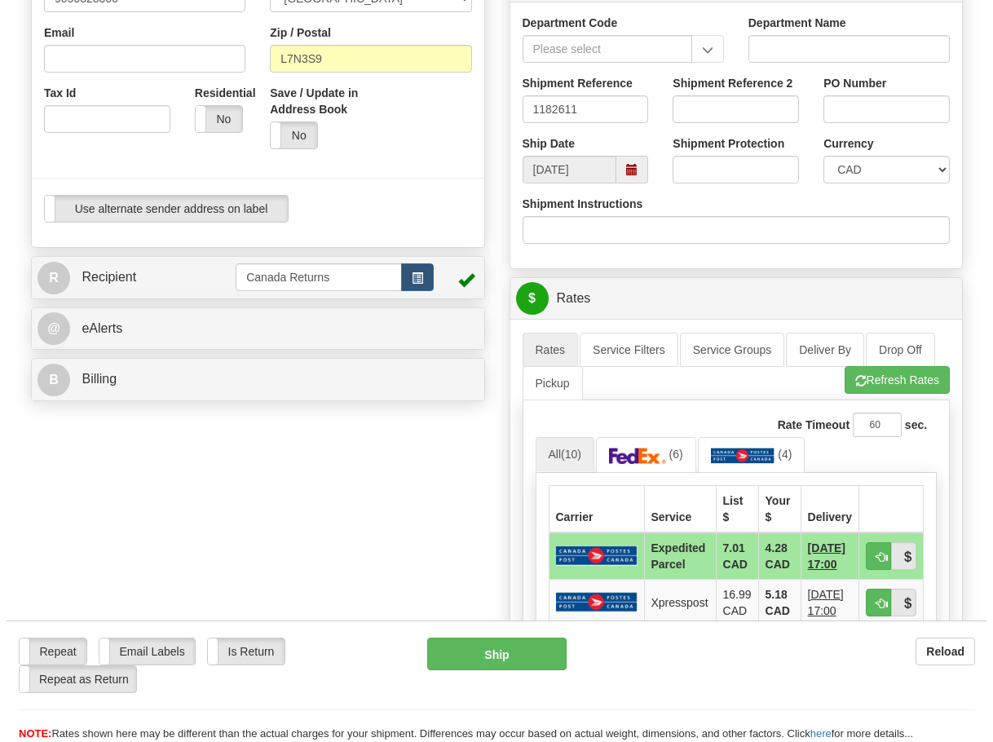
scroll to position [571, 0]
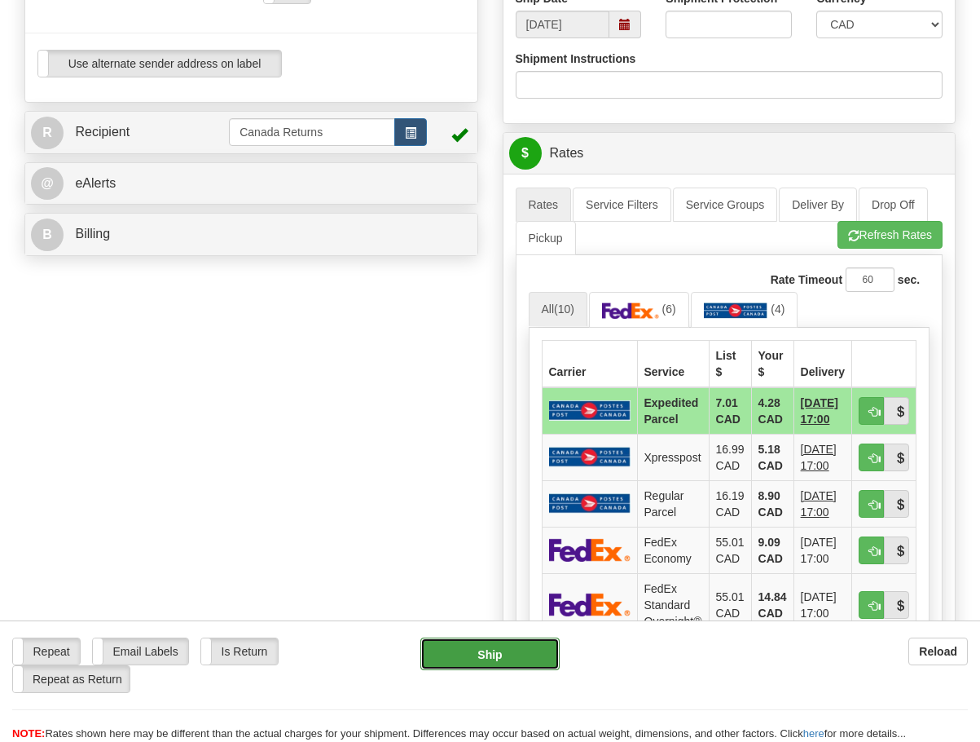
click at [489, 645] on button "Ship" at bounding box center [490, 653] width 139 height 33
type input "DOM.EP"
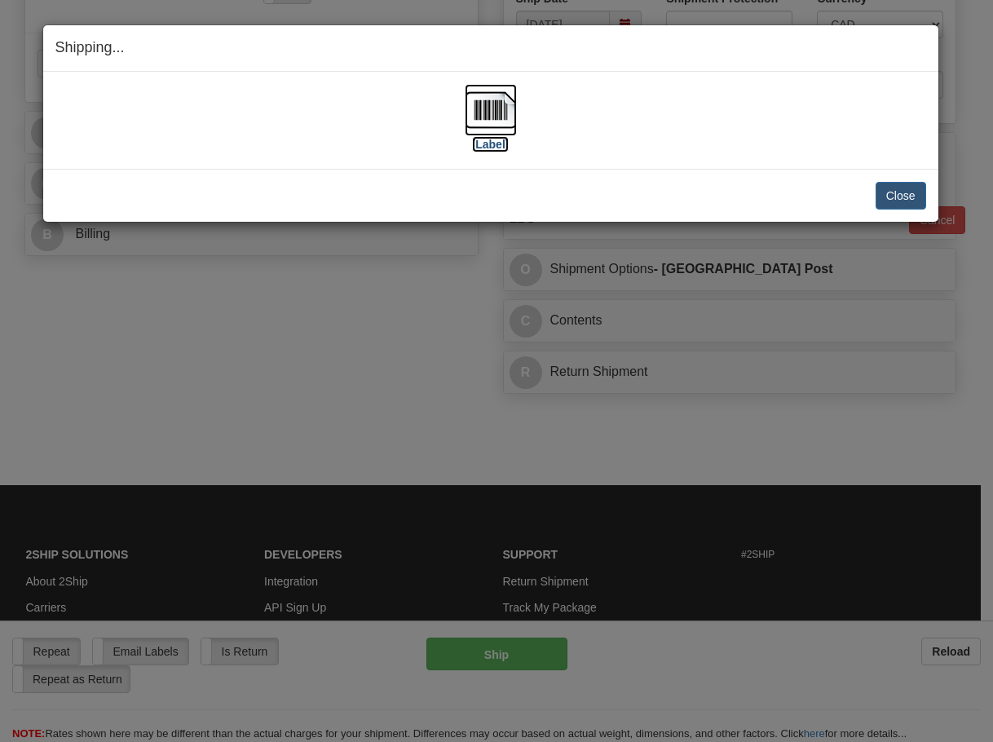
click at [482, 112] on img at bounding box center [491, 110] width 52 height 52
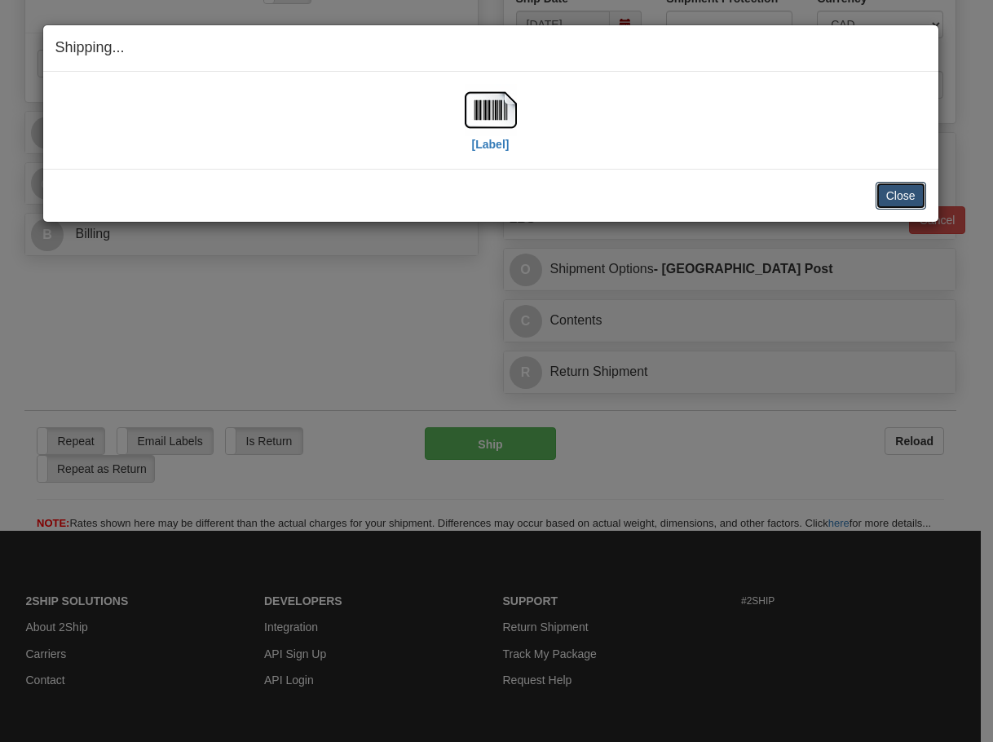
drag, startPoint x: 914, startPoint y: 192, endPoint x: 833, endPoint y: 150, distance: 90.8
click at [914, 192] on button "Close" at bounding box center [900, 196] width 51 height 28
